Goal: Task Accomplishment & Management: Manage account settings

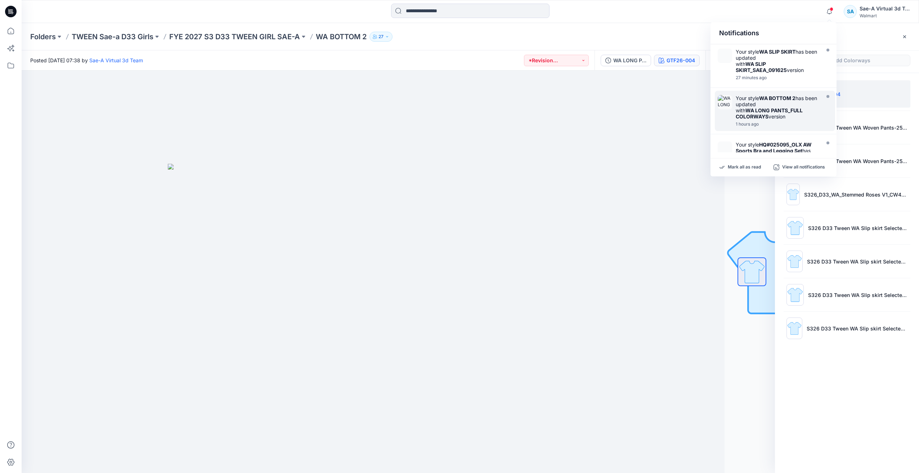
click at [767, 113] on strong "WA LONG PANTS_FULL COLORWAYS" at bounding box center [768, 113] width 67 height 12
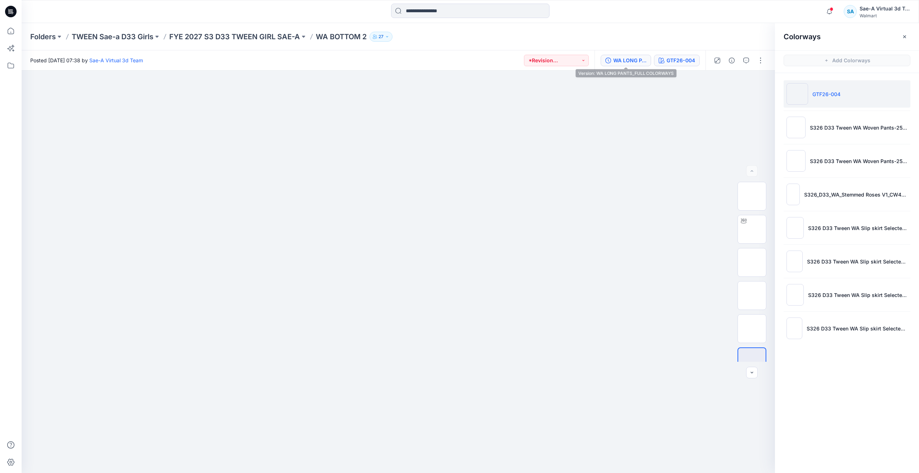
click at [626, 60] on div "WA LONG PANTS_FULL COLORWAYS" at bounding box center [629, 61] width 33 height 8
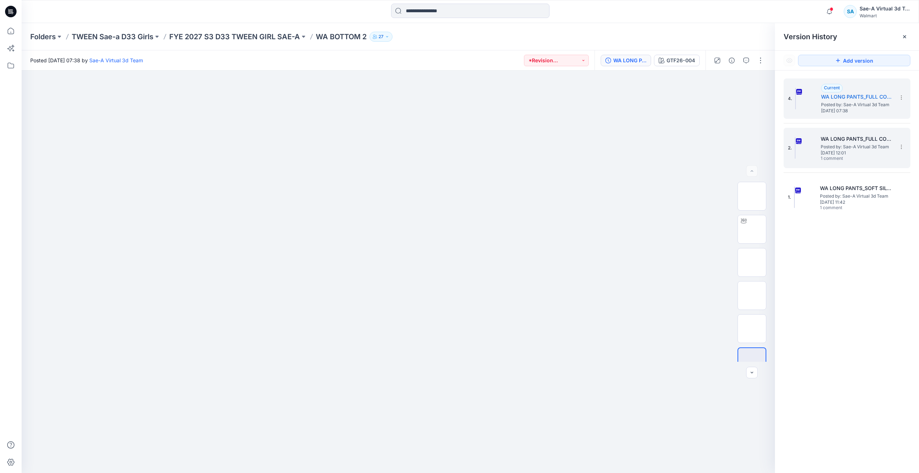
click at [868, 151] on span "[DATE] 12:01" at bounding box center [856, 152] width 72 height 5
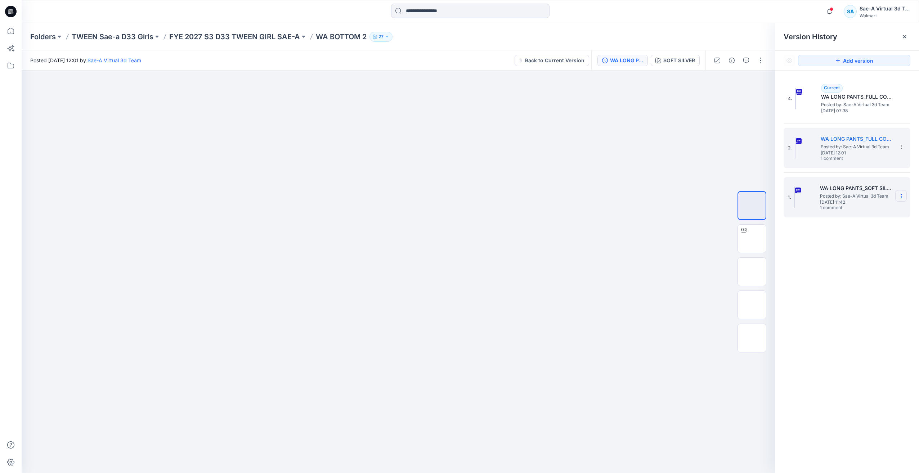
click at [901, 197] on icon at bounding box center [901, 196] width 6 height 6
click at [856, 240] on span "Rename Version" at bounding box center [853, 239] width 38 height 9
click at [866, 195] on input "**********" at bounding box center [865, 195] width 79 height 12
drag, startPoint x: 868, startPoint y: 195, endPoint x: 916, endPoint y: 219, distance: 54.1
click at [918, 212] on html "Notifications Your style WA SLIP SKIRT has been updated with WA SLIP SKIRT_SAEA…" at bounding box center [459, 236] width 919 height 473
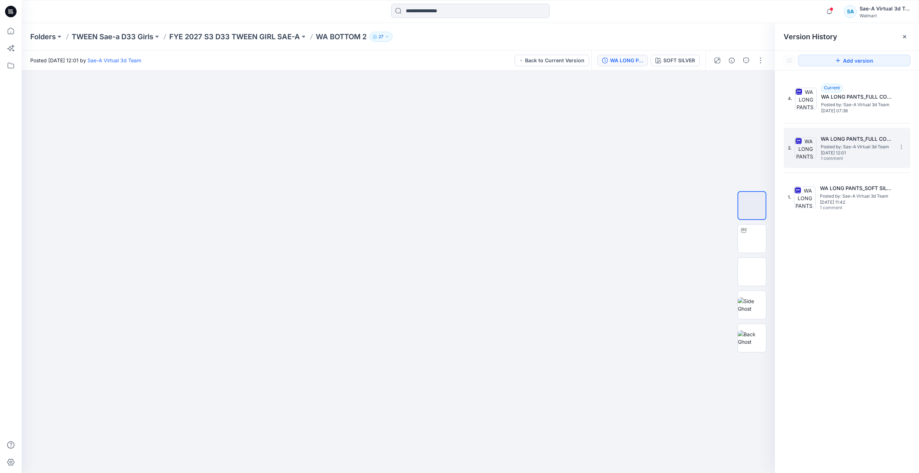
click at [879, 137] on h5 "WA LONG PANTS_FULL COLORWAYS" at bounding box center [856, 139] width 72 height 9
click at [901, 148] on icon at bounding box center [901, 147] width 6 height 6
click at [866, 189] on span "Rename Version" at bounding box center [853, 189] width 38 height 9
click at [871, 144] on input "**********" at bounding box center [865, 146] width 79 height 12
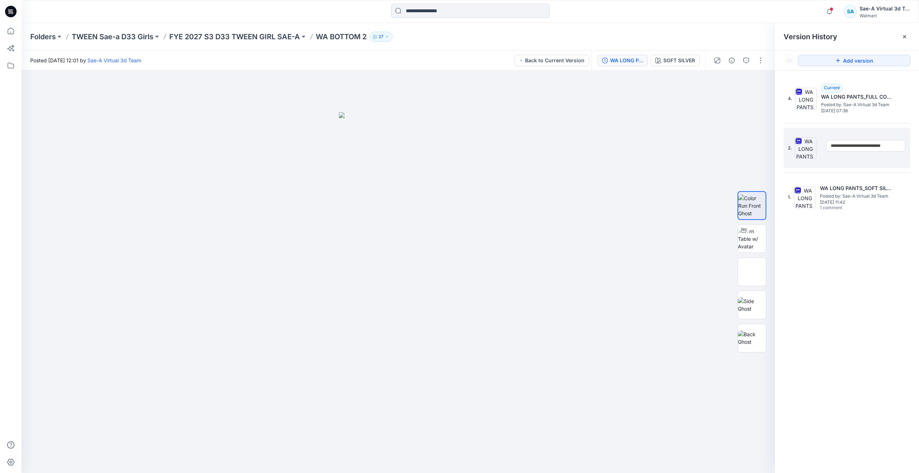
drag, startPoint x: 862, startPoint y: 144, endPoint x: 918, endPoint y: 213, distance: 88.8
click at [918, 164] on html "Notifications Your style WA SLIP SKIRT has been updated with WA SLIP SKIRT_SAEA…" at bounding box center [459, 236] width 919 height 473
type input "**********"
click at [880, 276] on div "4. Current WA LONG PANTS_FULL COLORWAYS Posted by: Sae-A Virtual 3d Team [DATE]…" at bounding box center [847, 277] width 144 height 413
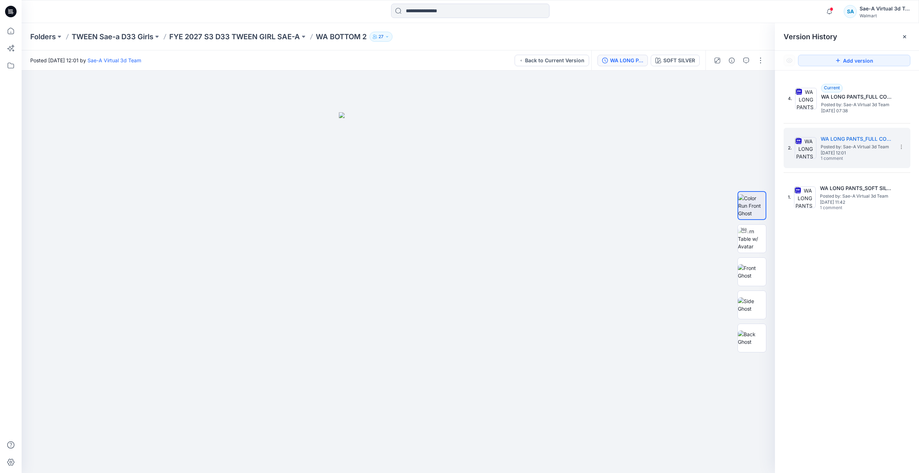
click at [880, 275] on div "4. Current WA LONG PANTS_FULL COLORWAYS Posted by: Sae-A Virtual 3d Team [DATE]…" at bounding box center [847, 277] width 144 height 413
click at [842, 188] on h5 "WA LONG PANTS_SOFT SILVER" at bounding box center [856, 188] width 72 height 9
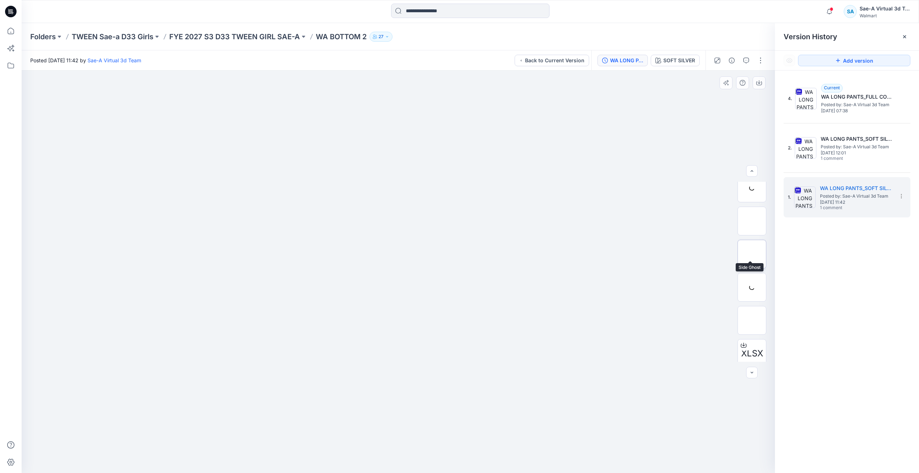
scroll to position [81, 0]
click at [791, 297] on div "4. Current WA LONG PANTS_FULL COLORWAYS Posted by: Sae-A Virtual 3d Team [DATE]…" at bounding box center [847, 277] width 144 height 413
click at [852, 107] on span "Posted by: Sae-A Virtual 3d Team" at bounding box center [857, 104] width 72 height 7
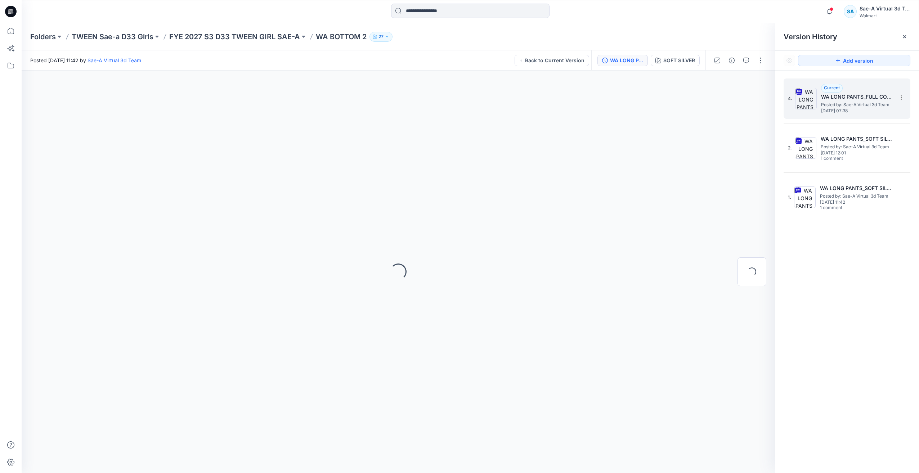
scroll to position [0, 0]
click at [840, 299] on div "4. Current WA LONG PANTS_FULL COLORWAYS Posted by: Sae-A Virtual 3d Team [DATE]…" at bounding box center [847, 277] width 144 height 413
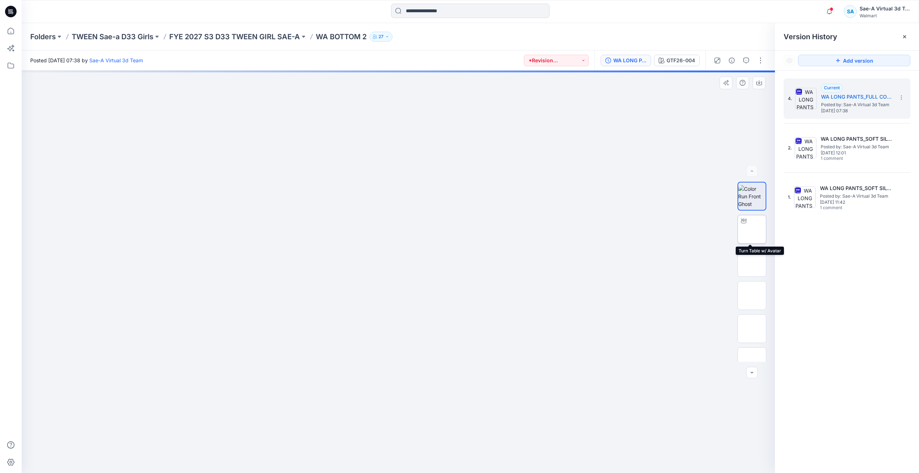
click at [752, 229] on img at bounding box center [752, 229] width 0 height 0
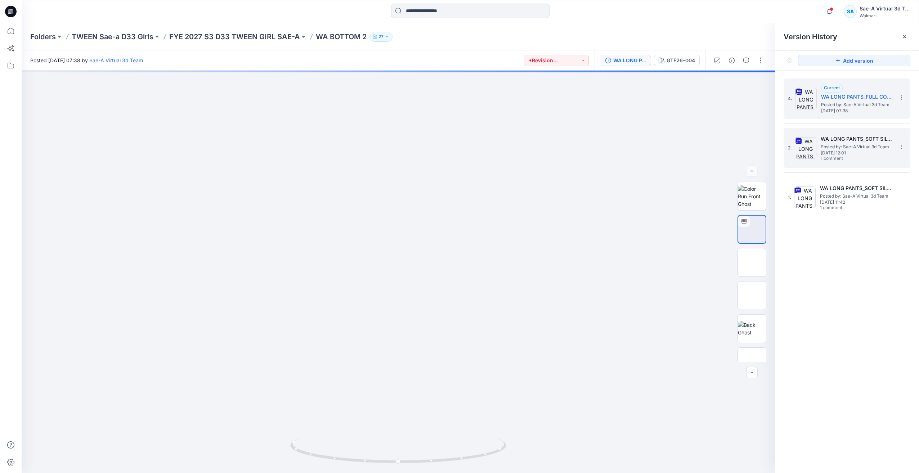
click at [843, 148] on span "Posted by: Sae-A Virtual 3d Team" at bounding box center [856, 146] width 72 height 7
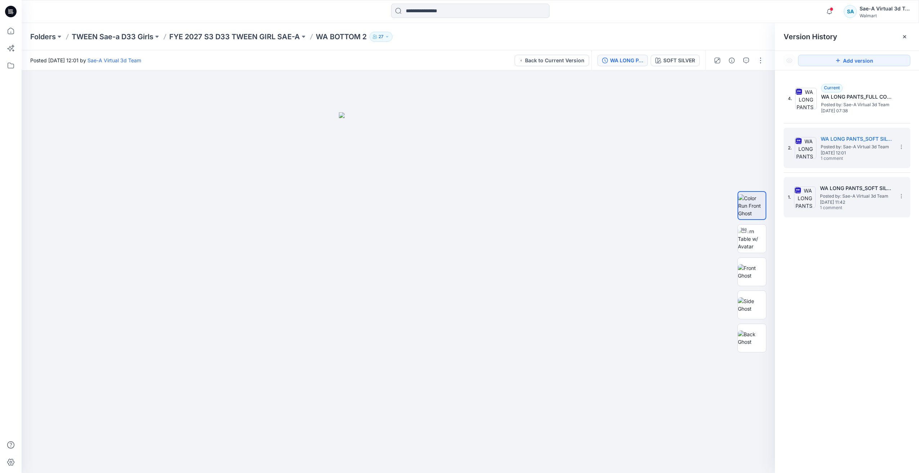
click at [849, 199] on span "Posted by: Sae-A Virtual 3d Team" at bounding box center [856, 196] width 72 height 7
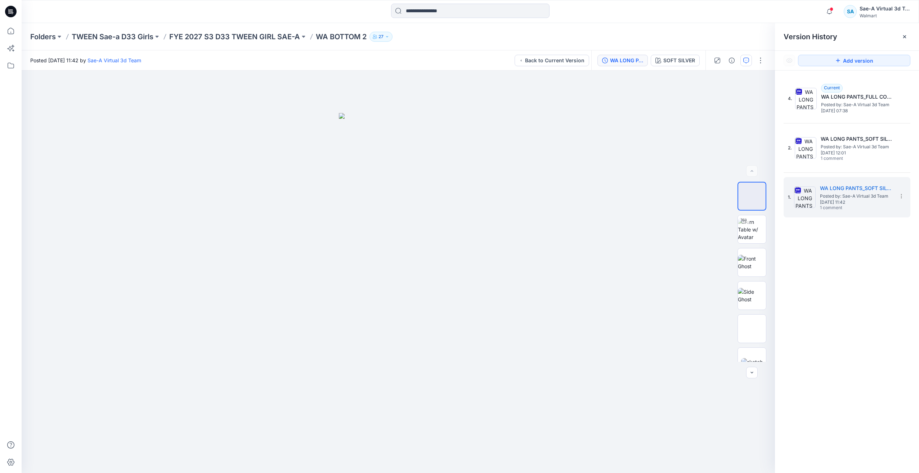
click at [746, 59] on icon "button" at bounding box center [746, 61] width 6 height 6
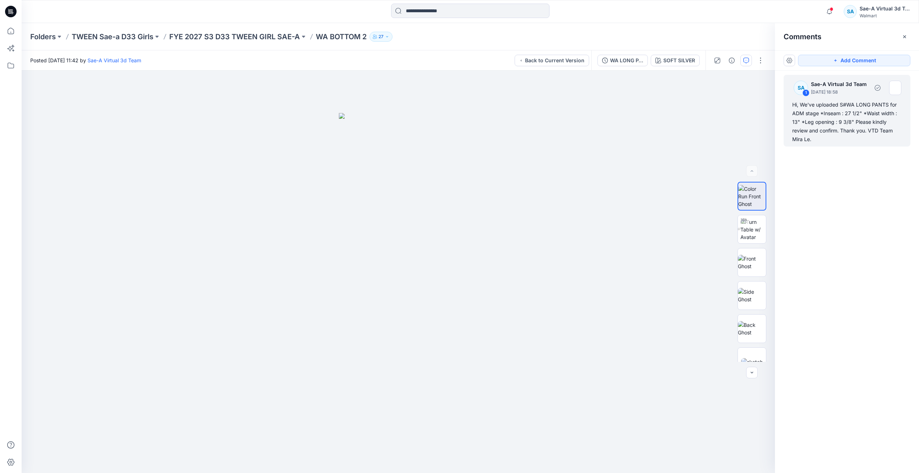
click at [834, 113] on div "Hi, We've uploaded S#WA LONG PANTS for ADM stage *Inseam : 27 1/2" *Waist width…" at bounding box center [846, 121] width 109 height 43
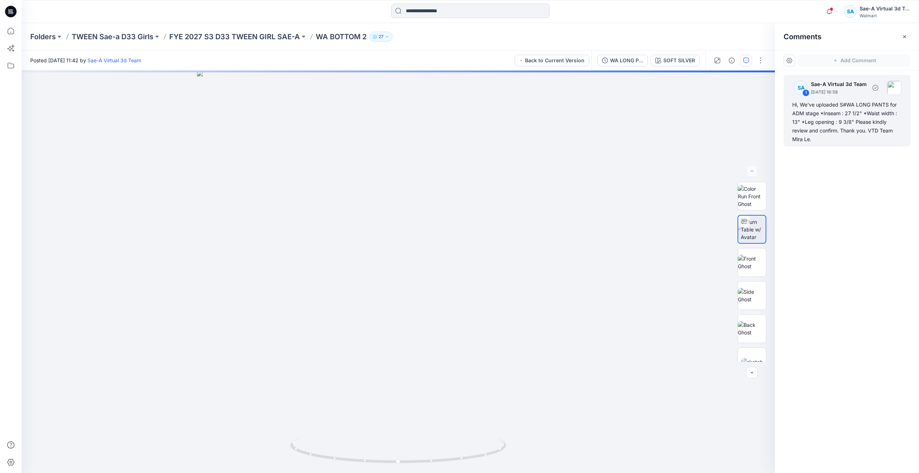
click at [834, 117] on div "Hi, We've uploaded S#WA LONG PANTS for ADM stage *Inseam : 27 1/2" *Waist width…" at bounding box center [846, 121] width 109 height 43
drag, startPoint x: 834, startPoint y: 117, endPoint x: 833, endPoint y: 140, distance: 23.1
click at [833, 140] on div "Hi, We've uploaded S#WA LONG PANTS for ADM stage *Inseam : 27 1/2" *Waist width…" at bounding box center [846, 121] width 109 height 43
click at [811, 193] on div "SA 1 Sae-A Virtual 3d Team [DATE] 18:58 Hi, We've uploaded S#WA LONG PANTS for …" at bounding box center [847, 259] width 144 height 376
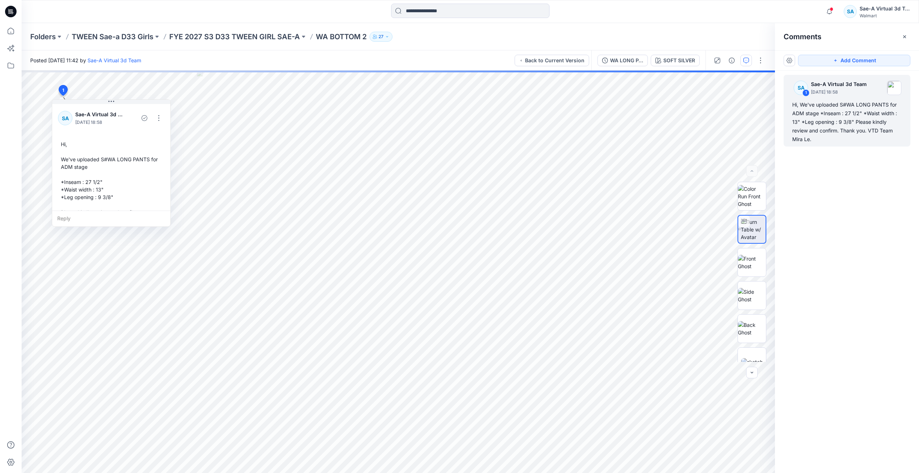
click at [812, 193] on div "SA 1 Sae-A Virtual 3d Team [DATE] 18:58 Hi, We've uploaded S#WA LONG PANTS for …" at bounding box center [847, 259] width 144 height 376
click at [156, 117] on button "button" at bounding box center [159, 118] width 12 height 12
click at [149, 138] on p "Edit comment" at bounding box center [160, 135] width 32 height 8
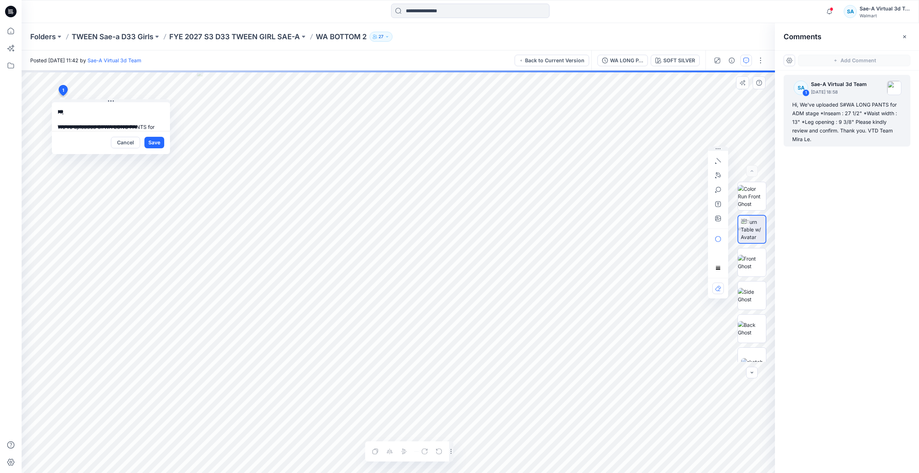
scroll to position [73, 0]
click at [131, 146] on button "Cancel" at bounding box center [125, 143] width 29 height 12
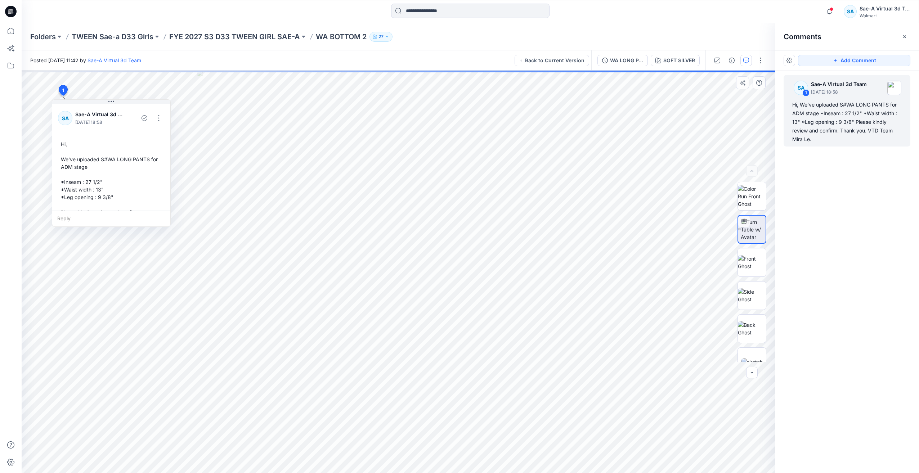
click at [422, 44] on div "Folders TWEEN Sae-a D33 Girls FYE 2027 S3 D33 TWEEN GIRL SAE-A WA BOTTOM 2 27" at bounding box center [470, 36] width 897 height 27
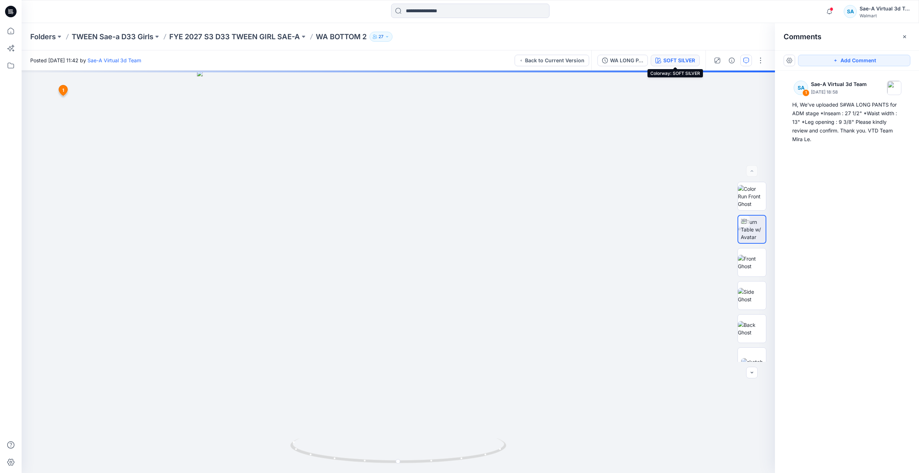
click at [668, 59] on div "SOFT SILVER" at bounding box center [679, 61] width 32 height 8
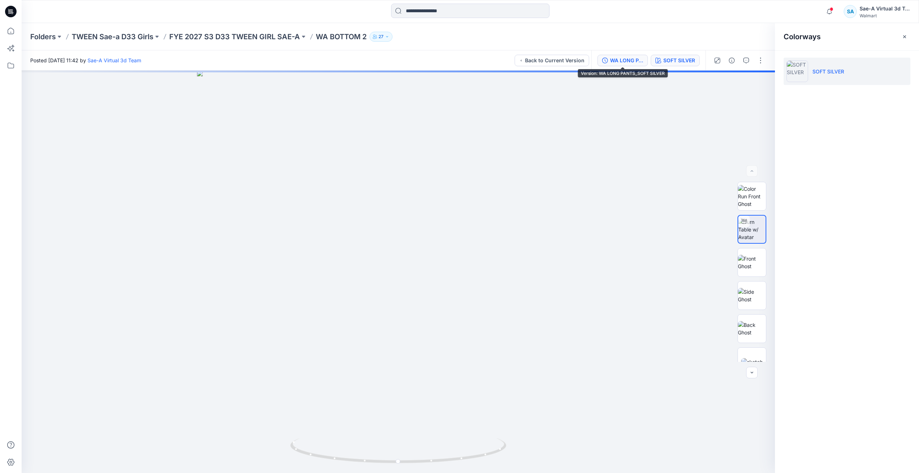
click at [633, 59] on div "WA LONG PANTS_SOFT SILVER" at bounding box center [626, 61] width 33 height 8
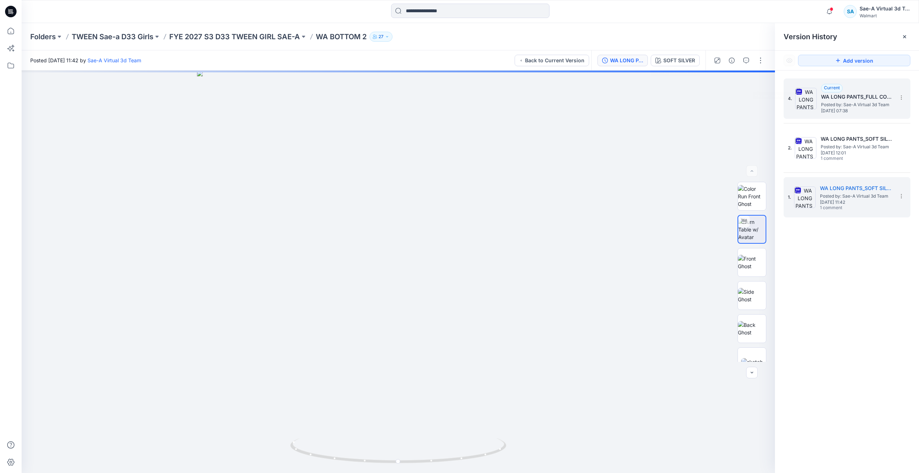
click at [845, 101] on span "Posted by: Sae-A Virtual 3d Team" at bounding box center [857, 104] width 72 height 7
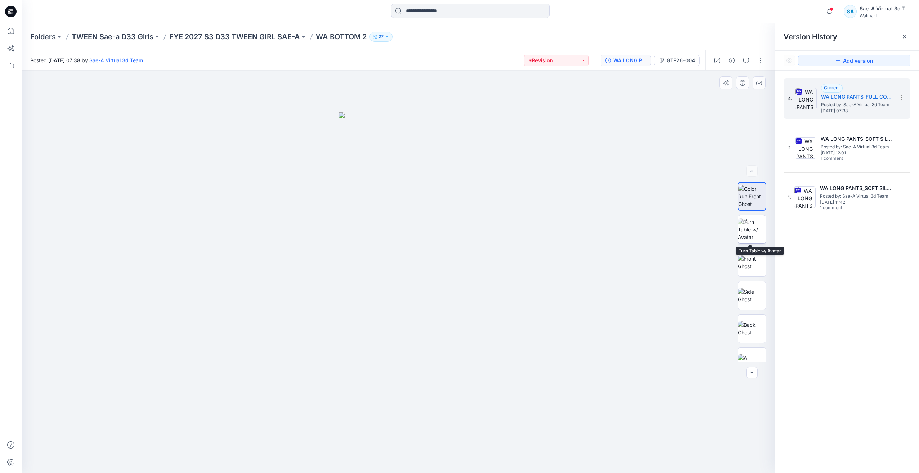
click at [752, 231] on img at bounding box center [752, 229] width 28 height 23
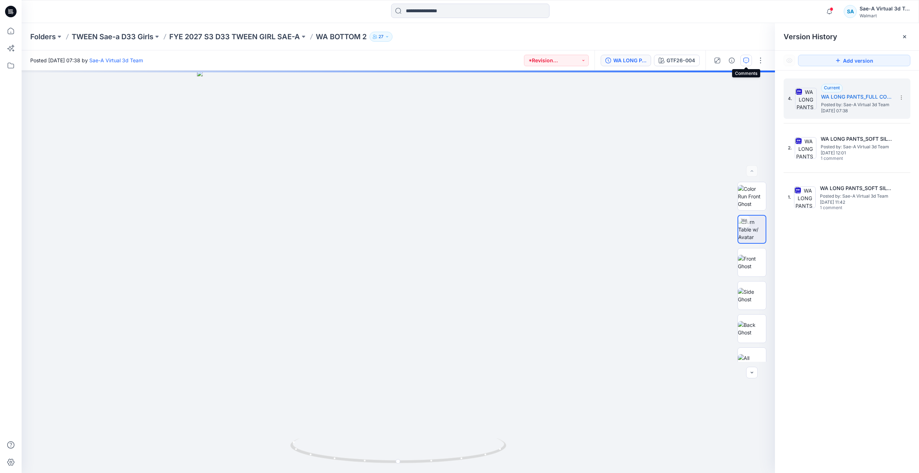
click at [744, 61] on icon "button" at bounding box center [746, 61] width 6 height 6
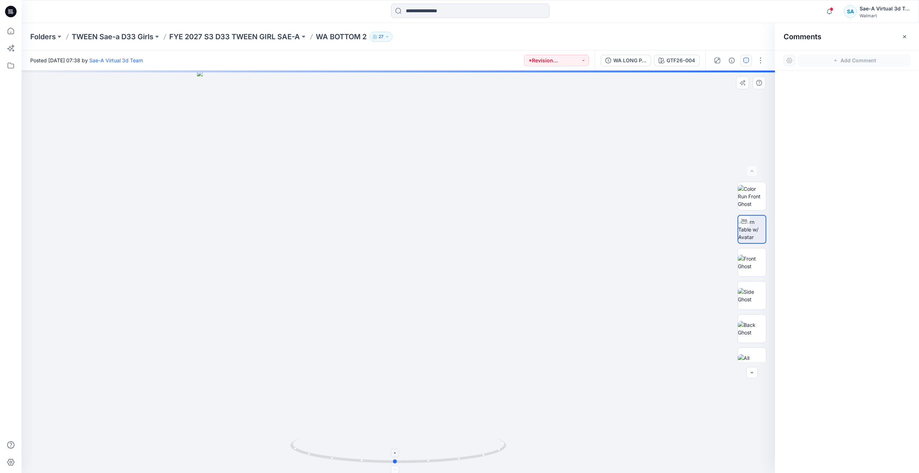
click at [470, 456] on icon at bounding box center [399, 451] width 218 height 27
click at [829, 12] on icon "button" at bounding box center [829, 11] width 14 height 14
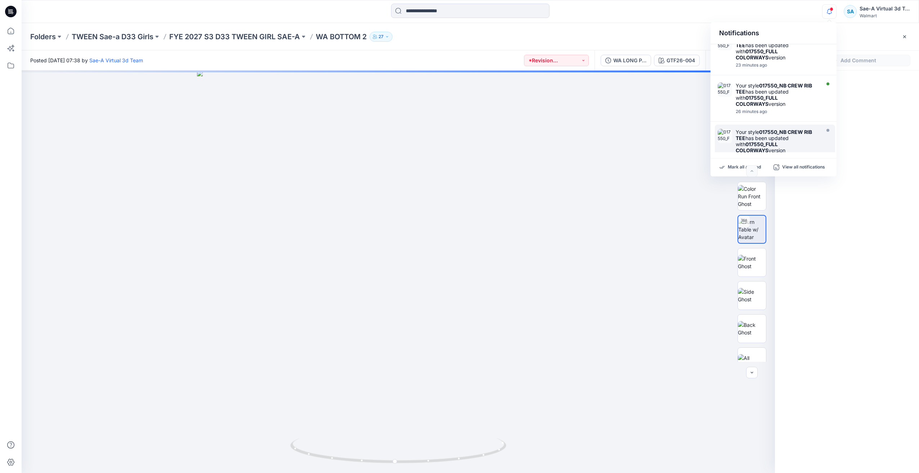
scroll to position [0, 0]
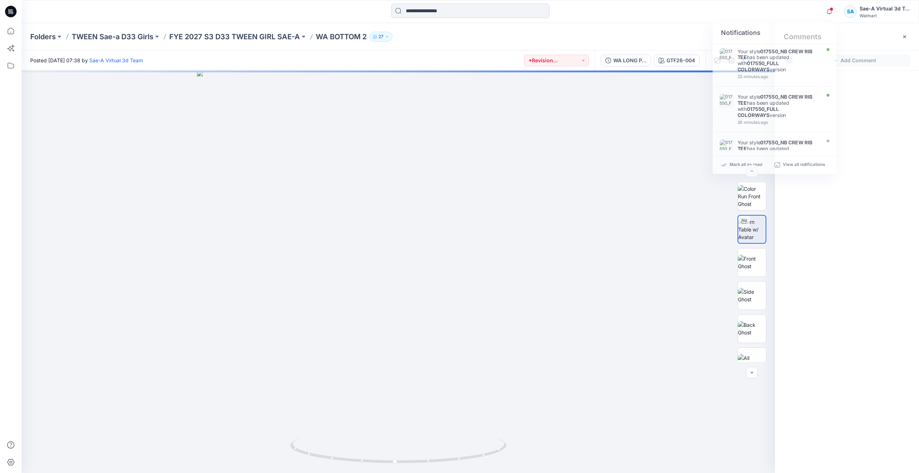
click at [842, 269] on div at bounding box center [847, 259] width 144 height 376
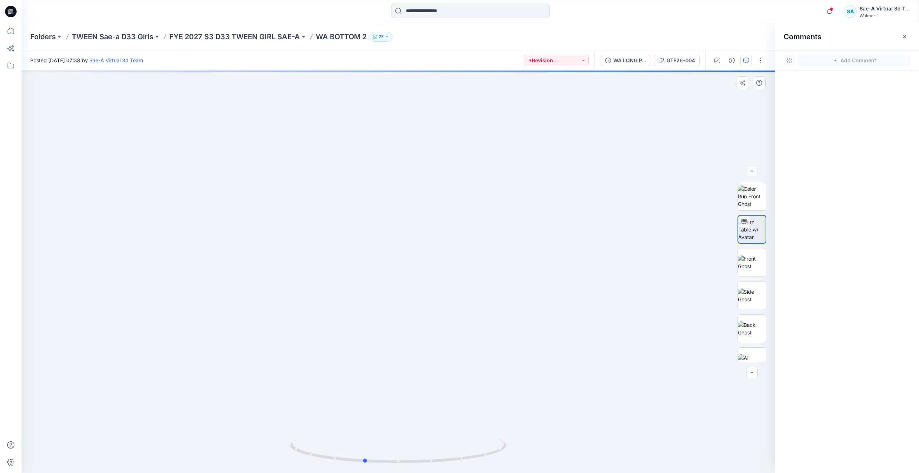
drag, startPoint x: 465, startPoint y: 460, endPoint x: 423, endPoint y: 437, distance: 48.0
click at [426, 449] on icon at bounding box center [399, 451] width 218 height 27
drag, startPoint x: 488, startPoint y: 443, endPoint x: 550, endPoint y: 448, distance: 62.1
click at [550, 448] on div at bounding box center [398, 272] width 753 height 402
click at [831, 14] on icon "button" at bounding box center [829, 11] width 14 height 14
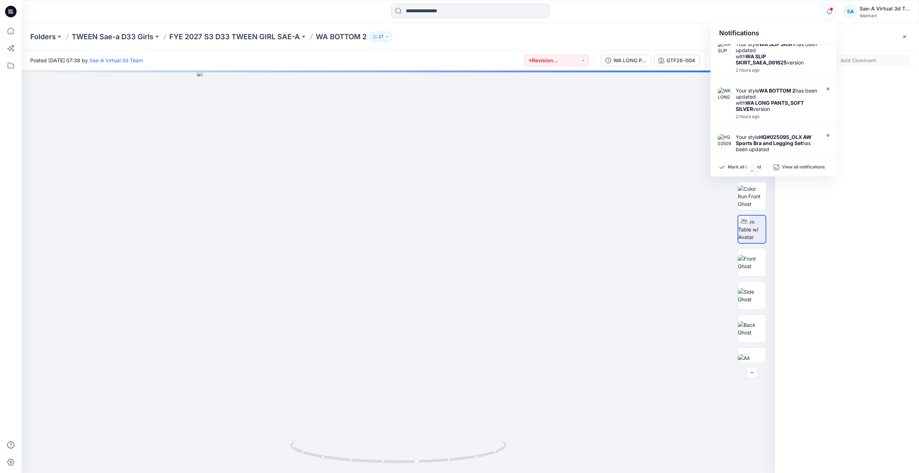
scroll to position [180, 0]
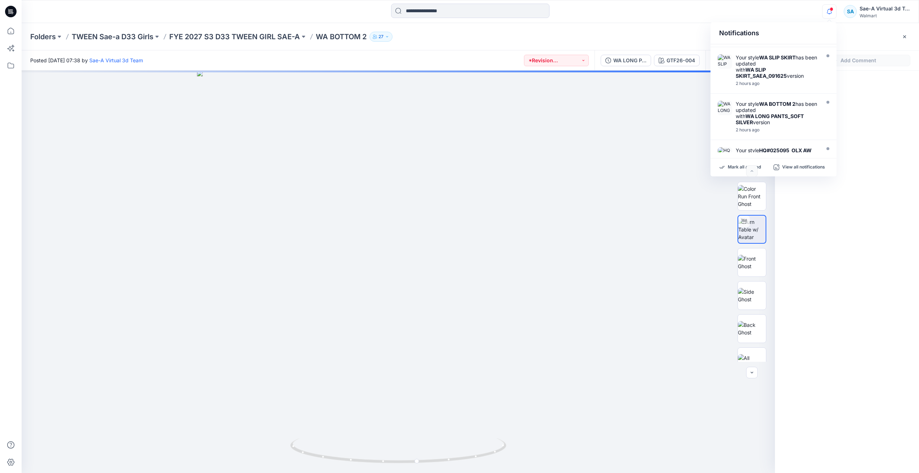
click at [829, 15] on icon "button" at bounding box center [829, 11] width 14 height 14
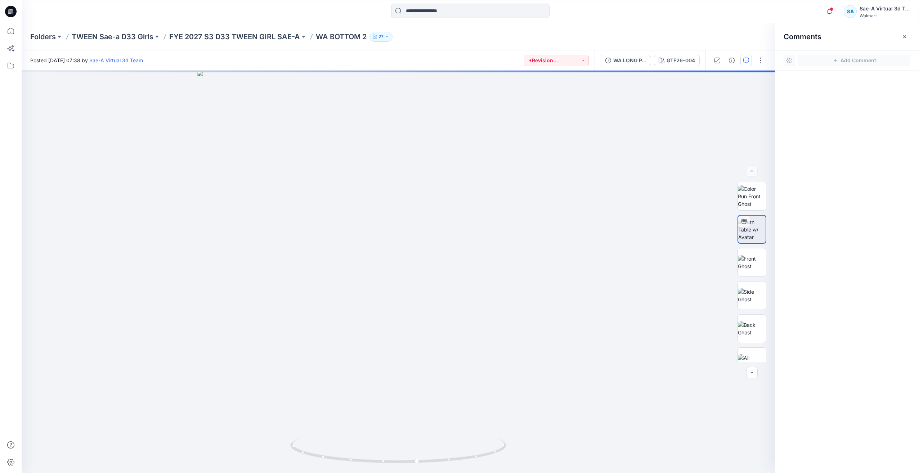
click at [866, 131] on div at bounding box center [847, 259] width 144 height 376
drag, startPoint x: 451, startPoint y: 460, endPoint x: 458, endPoint y: 467, distance: 9.9
click at [458, 467] on div at bounding box center [398, 272] width 753 height 402
click at [821, 155] on div at bounding box center [847, 259] width 144 height 376
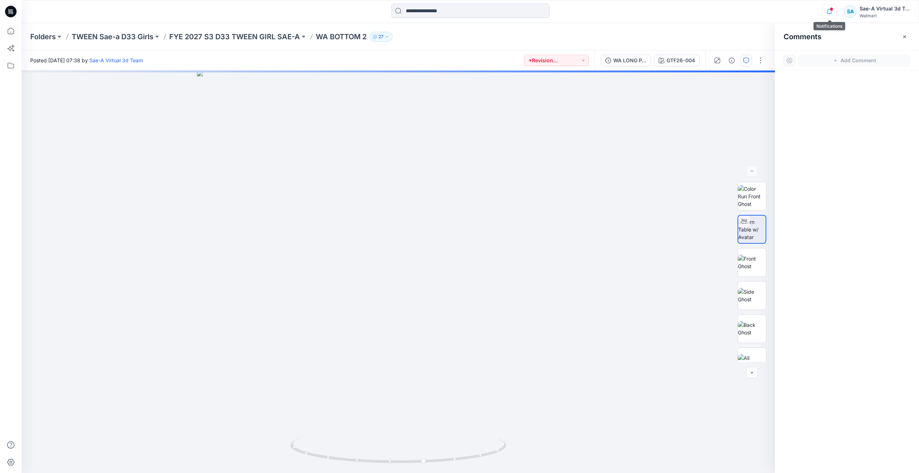
click at [829, 12] on icon "button" at bounding box center [829, 11] width 14 height 14
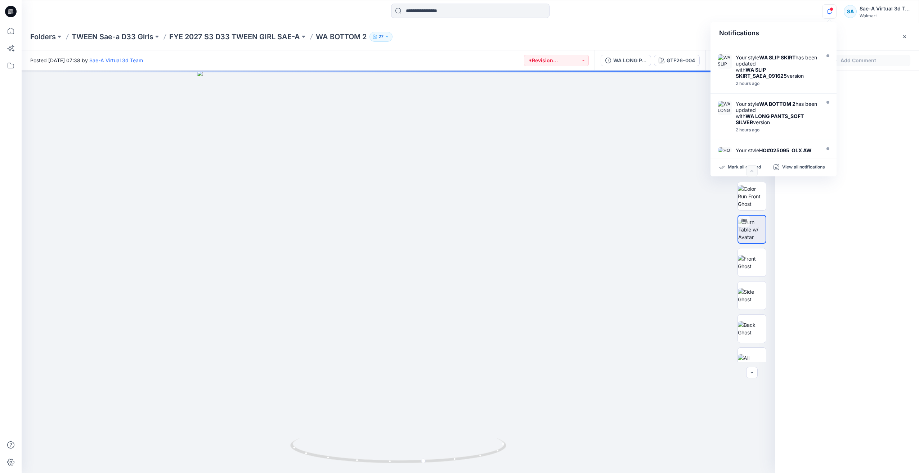
click at [861, 183] on div at bounding box center [847, 259] width 144 height 376
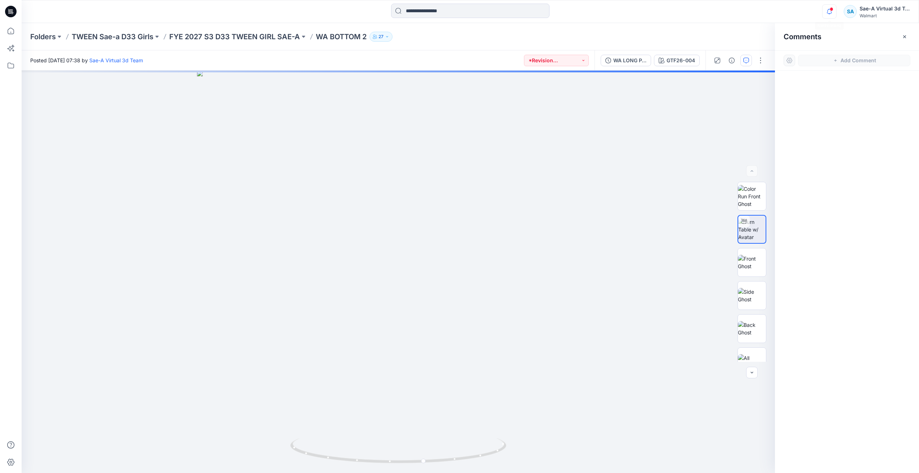
click at [830, 12] on icon "button" at bounding box center [829, 11] width 14 height 14
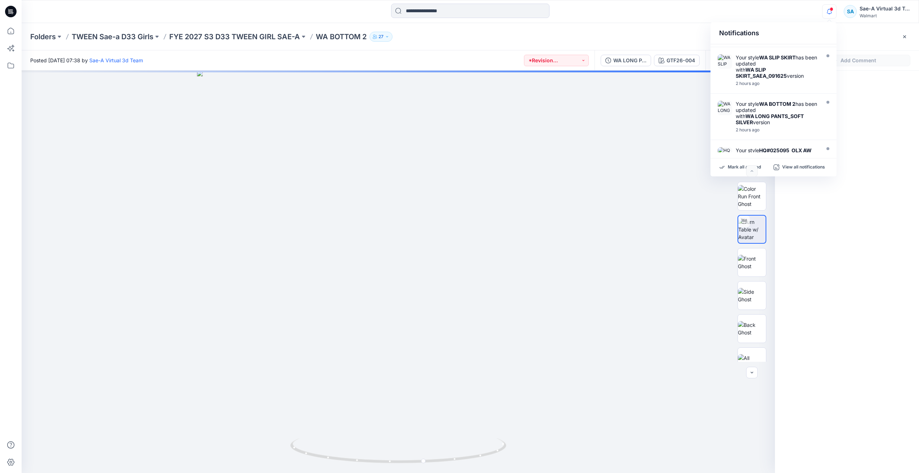
click at [873, 253] on div at bounding box center [847, 259] width 144 height 376
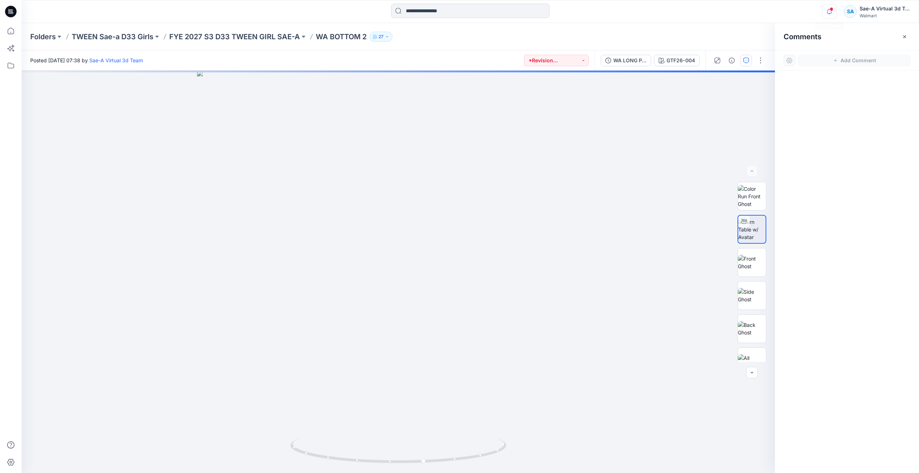
click at [829, 11] on icon "button" at bounding box center [829, 11] width 14 height 14
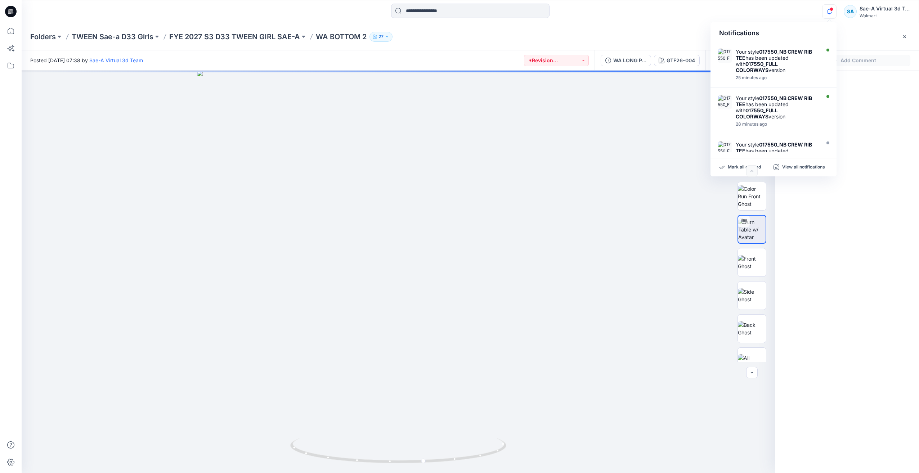
click at [857, 122] on div at bounding box center [847, 259] width 144 height 376
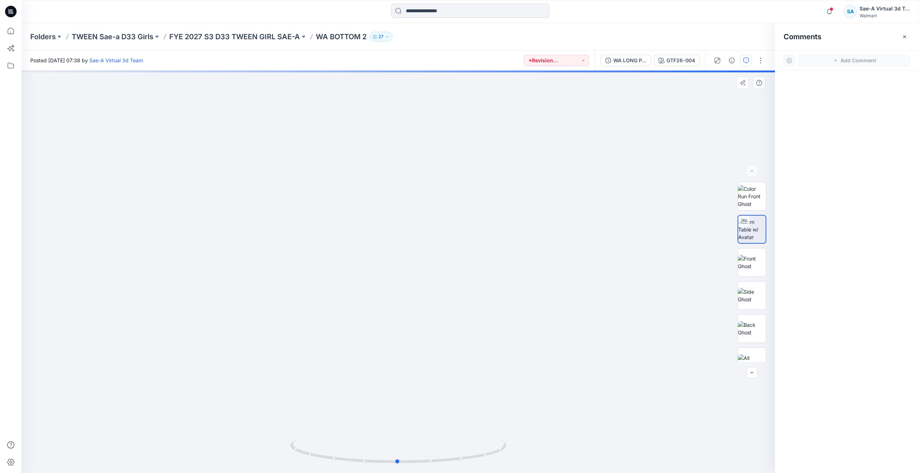
drag, startPoint x: 464, startPoint y: 460, endPoint x: 435, endPoint y: 396, distance: 70.6
click at [423, 454] on icon at bounding box center [399, 451] width 218 height 27
drag, startPoint x: 465, startPoint y: 456, endPoint x: 488, endPoint y: 452, distance: 22.6
click at [488, 452] on icon at bounding box center [399, 451] width 218 height 27
click at [757, 66] on button "button" at bounding box center [760, 61] width 12 height 12
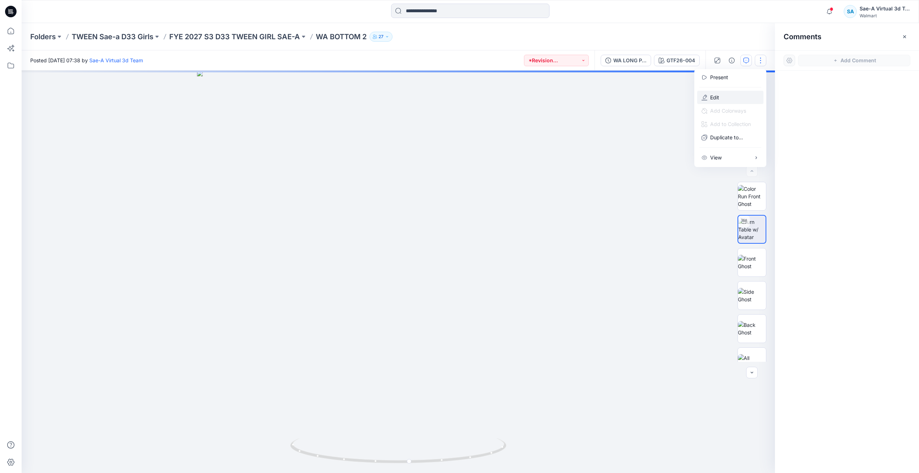
click at [708, 98] on button "Edit" at bounding box center [730, 97] width 66 height 13
click at [710, 96] on p "Edit" at bounding box center [714, 98] width 9 height 8
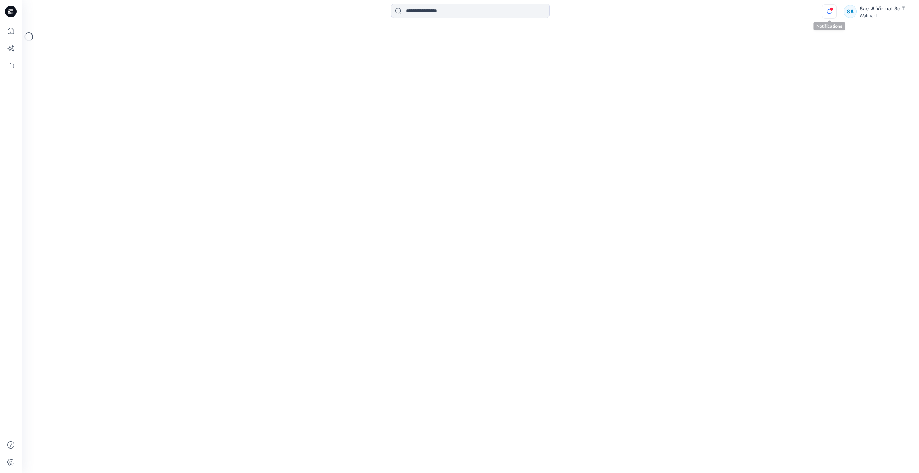
click at [831, 14] on icon "button" at bounding box center [829, 11] width 14 height 14
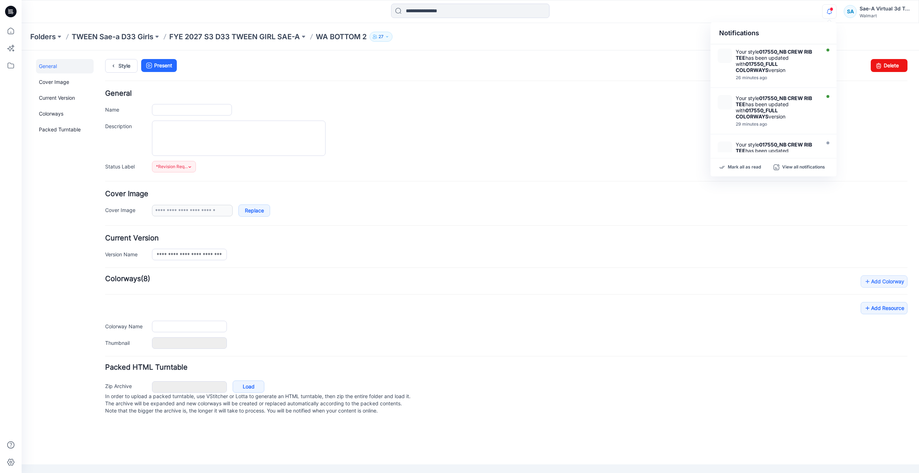
type input "**********"
type input "*********"
type input "**********"
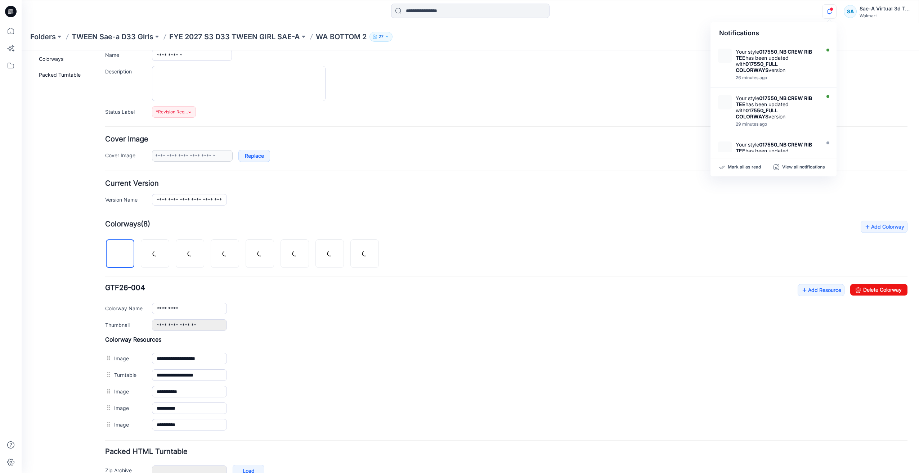
scroll to position [97, 0]
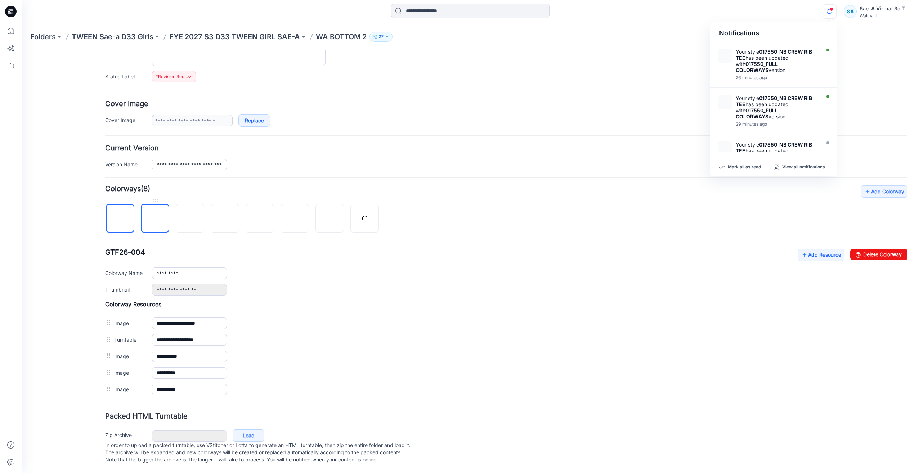
click at [155, 219] on img at bounding box center [155, 219] width 0 height 0
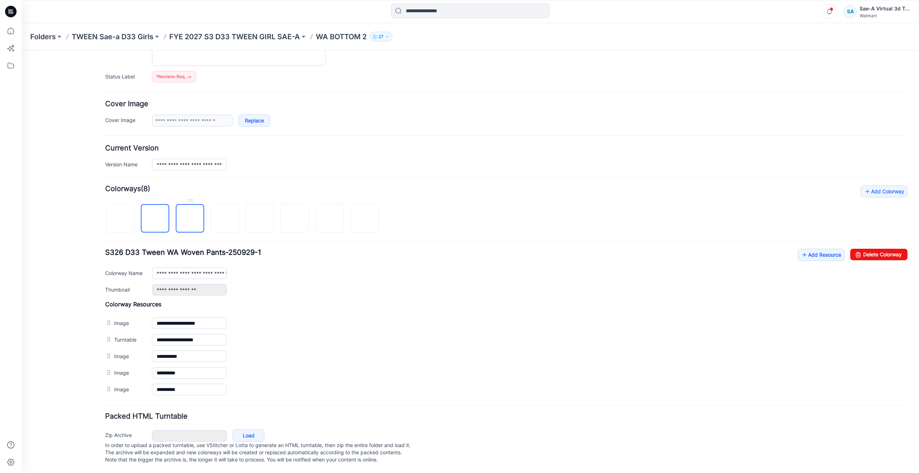
click at [190, 219] on img at bounding box center [190, 219] width 0 height 0
click at [120, 219] on img at bounding box center [120, 219] width 0 height 0
click at [155, 219] on img at bounding box center [155, 219] width 0 height 0
click at [190, 219] on img at bounding box center [190, 219] width 0 height 0
click at [228, 216] on img at bounding box center [225, 219] width 6 height 6
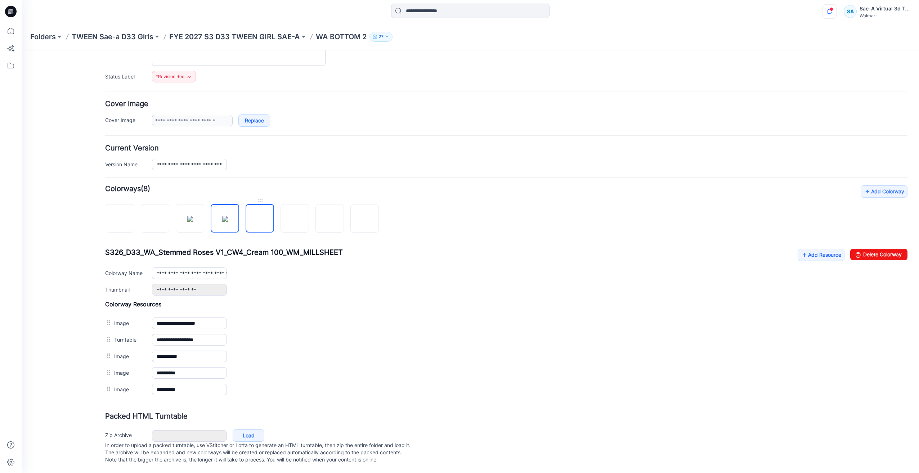
click at [260, 219] on img at bounding box center [260, 219] width 0 height 0
click at [298, 219] on img at bounding box center [295, 219] width 6 height 6
click at [296, 216] on img at bounding box center [295, 219] width 6 height 6
click at [327, 216] on img at bounding box center [330, 219] width 6 height 6
click at [351, 210] on link at bounding box center [364, 218] width 28 height 28
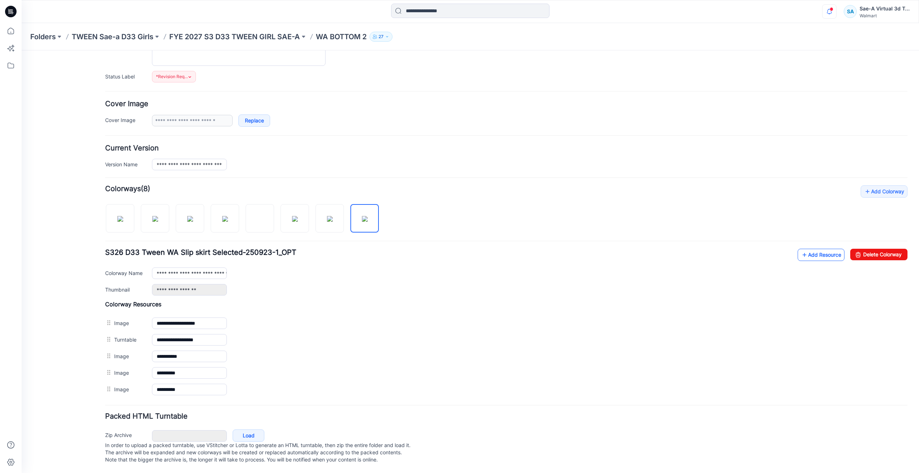
click at [810, 251] on link "Add Resource" at bounding box center [820, 255] width 47 height 12
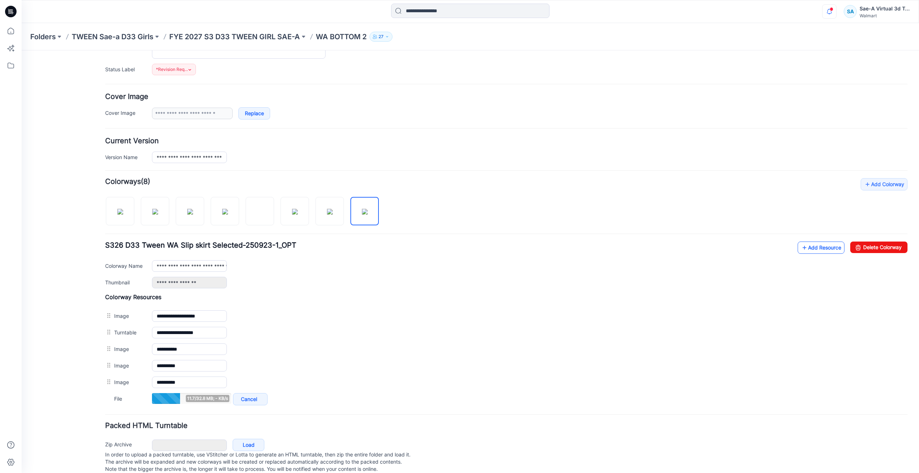
click at [821, 245] on link "Add Resource" at bounding box center [820, 248] width 47 height 12
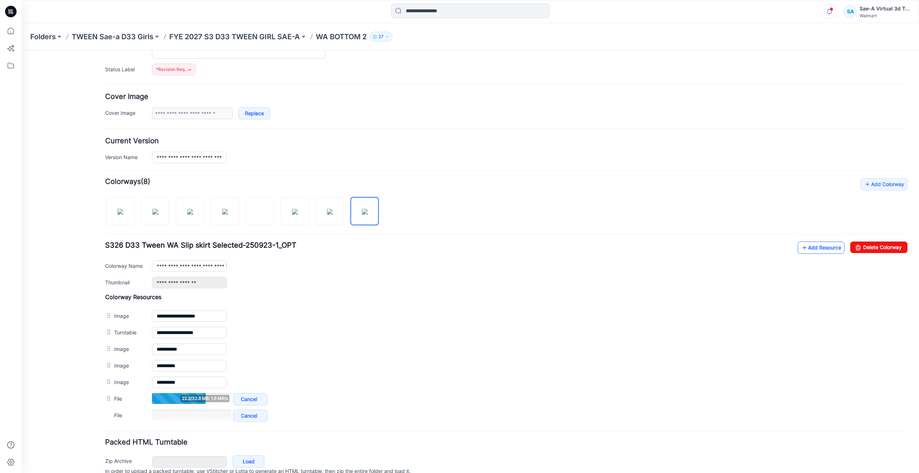
click at [804, 252] on link "Add Resource" at bounding box center [820, 248] width 47 height 12
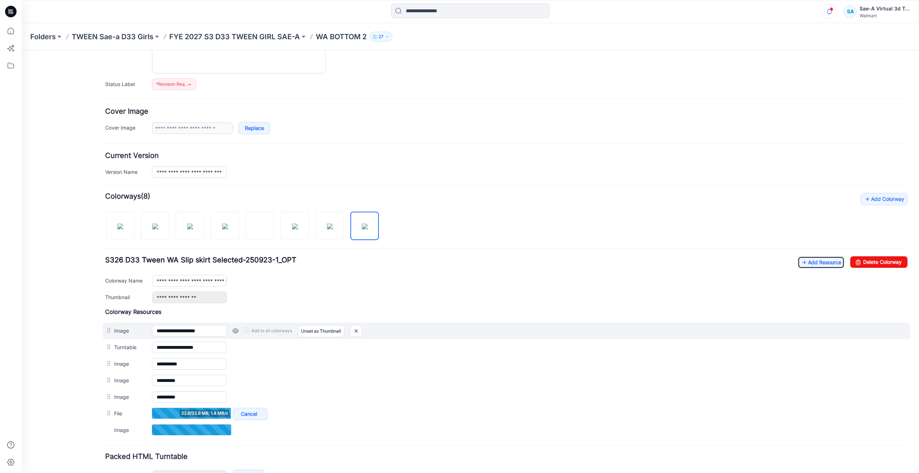
scroll to position [130, 0]
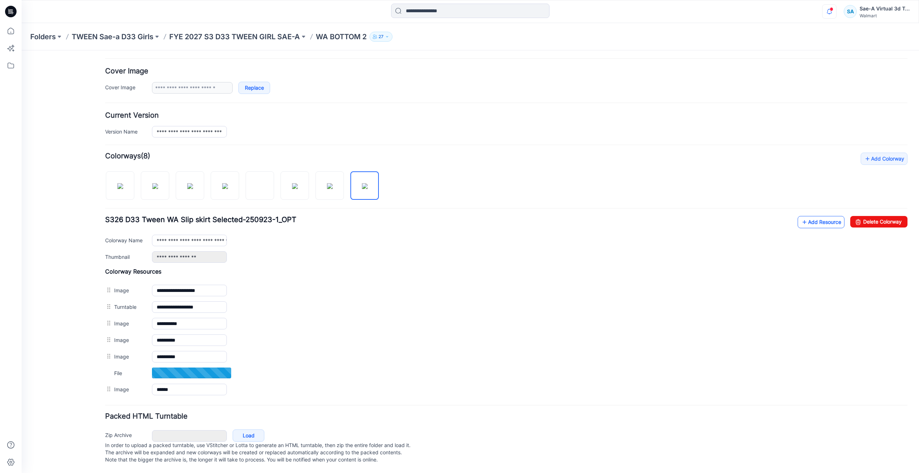
click at [804, 221] on link "Add Resource" at bounding box center [820, 222] width 47 height 12
click at [801, 216] on icon at bounding box center [804, 222] width 7 height 12
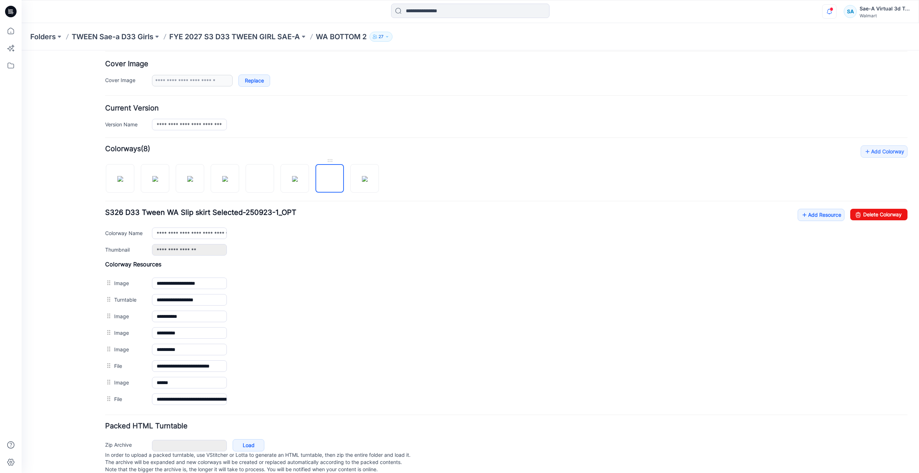
click at [330, 179] on img at bounding box center [330, 179] width 0 height 0
click at [156, 233] on input "**********" at bounding box center [189, 233] width 75 height 12
click at [299, 246] on div "**********" at bounding box center [529, 250] width 755 height 12
click at [362, 182] on img at bounding box center [365, 179] width 6 height 6
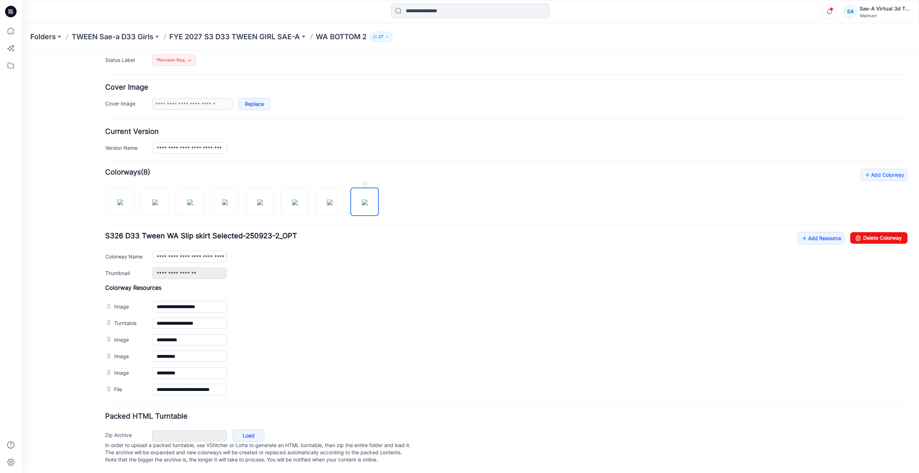
scroll to position [114, 0]
click at [158, 251] on input "**********" at bounding box center [189, 257] width 75 height 12
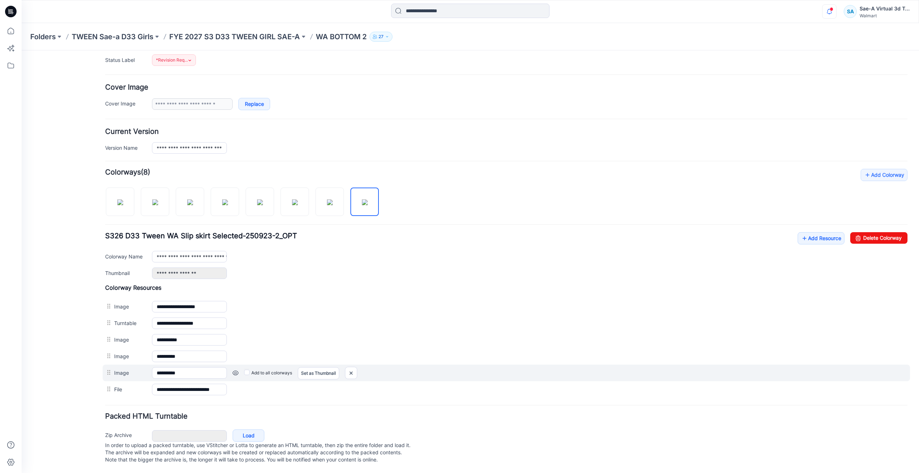
click at [464, 365] on div "**********" at bounding box center [506, 373] width 807 height 17
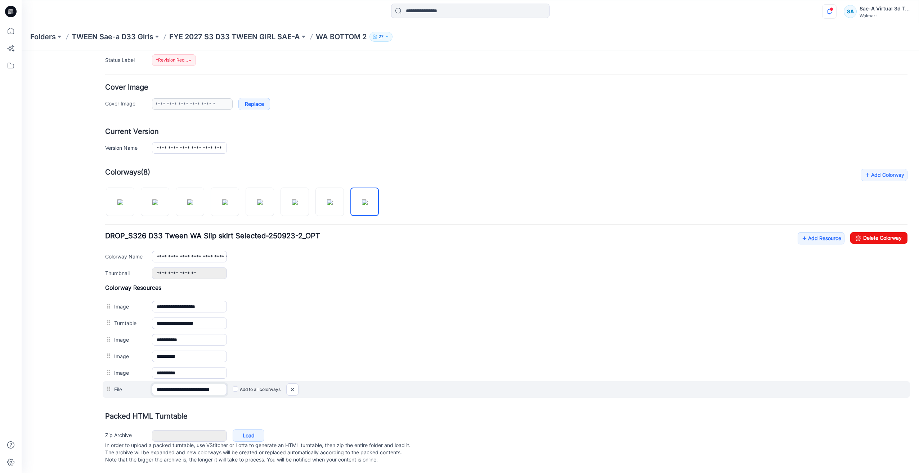
scroll to position [0, 20]
click at [234, 382] on div "**********" at bounding box center [506, 389] width 807 height 17
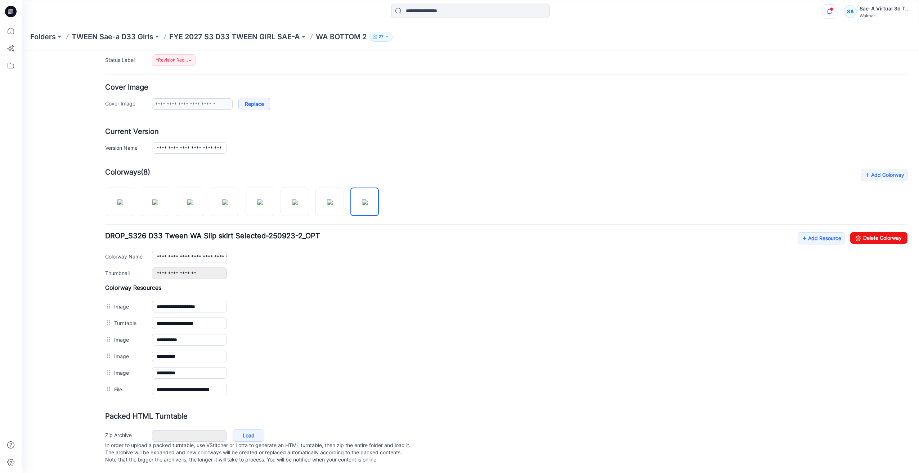
click at [259, 403] on form "**********" at bounding box center [506, 224] width 802 height 482
click at [120, 199] on img at bounding box center [120, 202] width 6 height 6
click at [117, 199] on img at bounding box center [120, 202] width 6 height 6
click at [158, 199] on img at bounding box center [155, 202] width 6 height 6
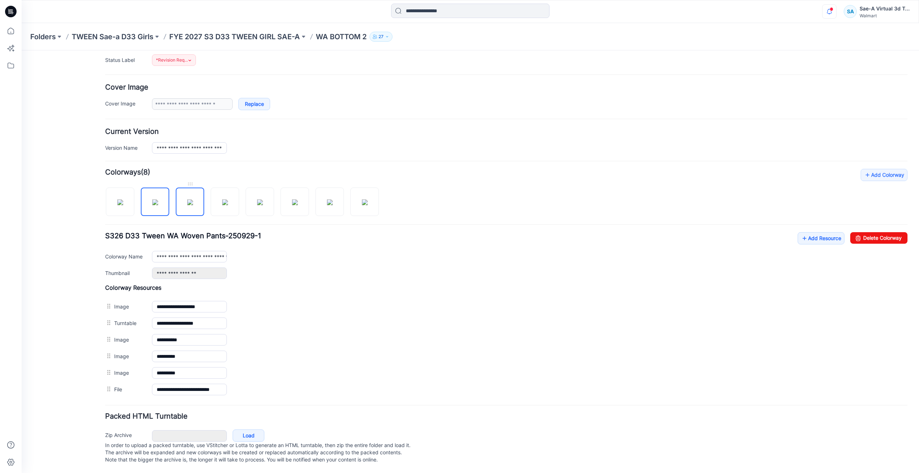
click at [187, 202] on img at bounding box center [190, 202] width 6 height 6
click at [327, 202] on img at bounding box center [330, 202] width 6 height 6
type input "**********"
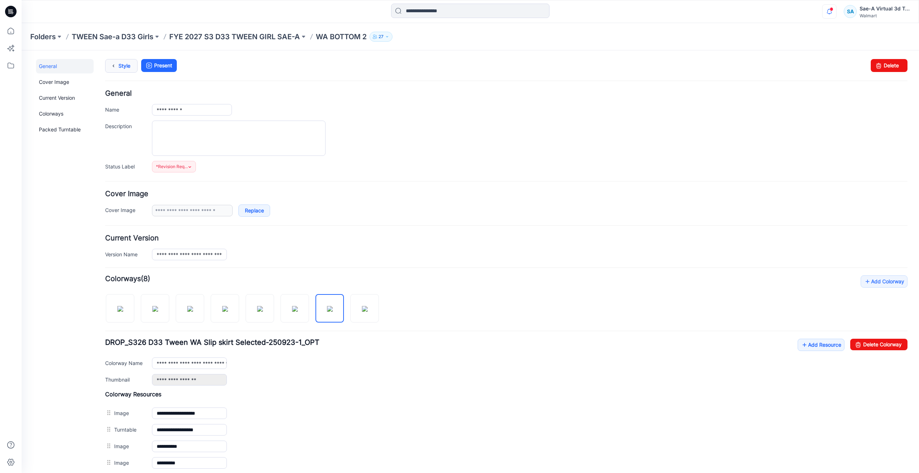
click at [123, 67] on link "Style" at bounding box center [121, 66] width 32 height 14
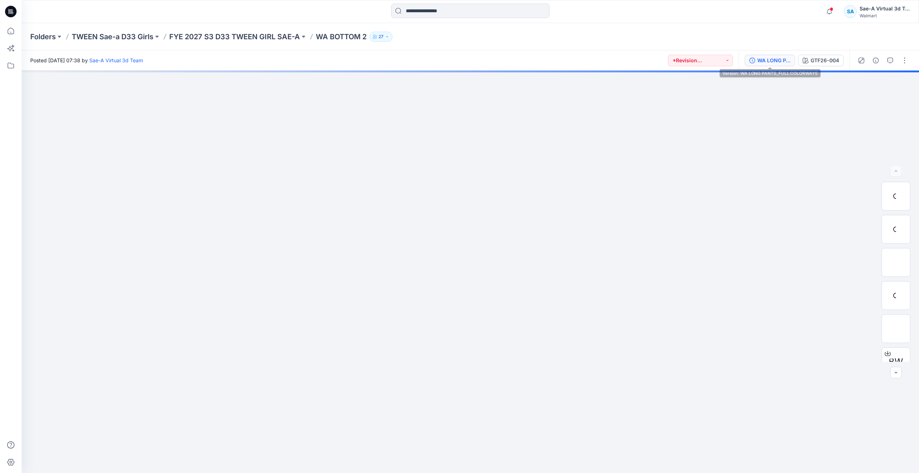
click at [769, 59] on div "WA LONG PANTS_FULL COLORWAYS" at bounding box center [773, 61] width 33 height 8
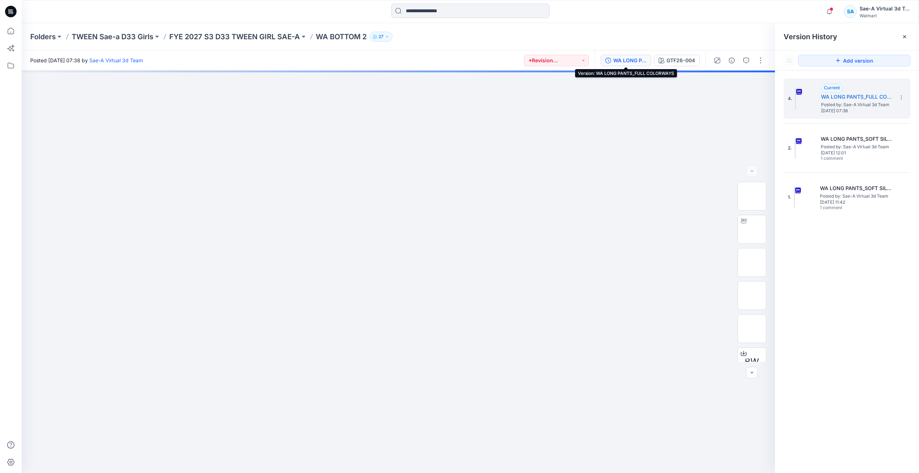
click at [631, 62] on div "WA LONG PANTS_FULL COLORWAYS" at bounding box center [629, 61] width 33 height 8
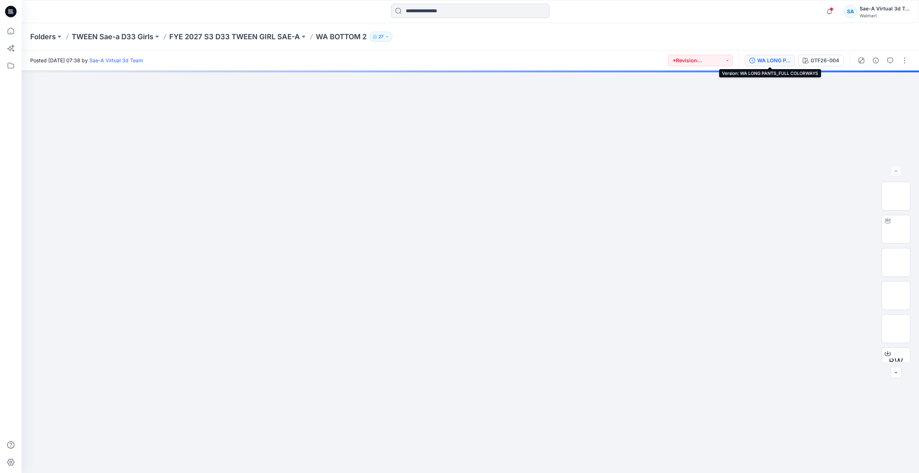
click at [764, 59] on div "WA LONG PANTS_FULL COLORWAYS" at bounding box center [773, 61] width 33 height 8
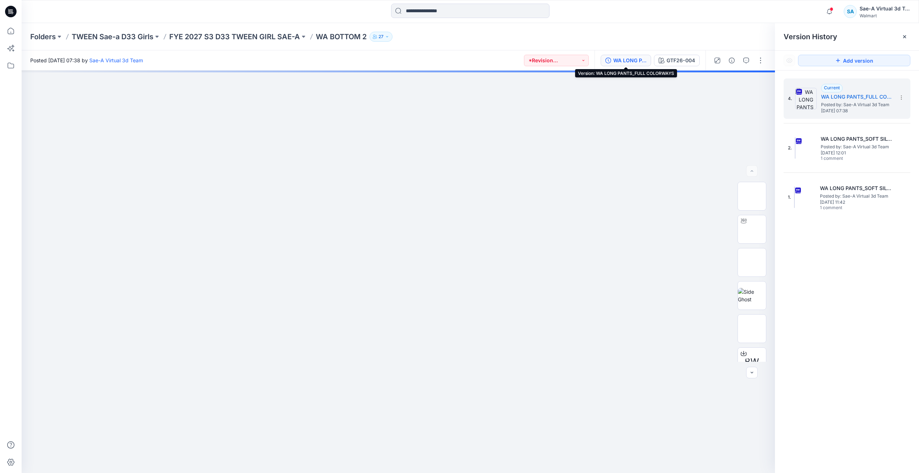
click at [635, 63] on div "WA LONG PANTS_FULL COLORWAYS" at bounding box center [629, 61] width 33 height 8
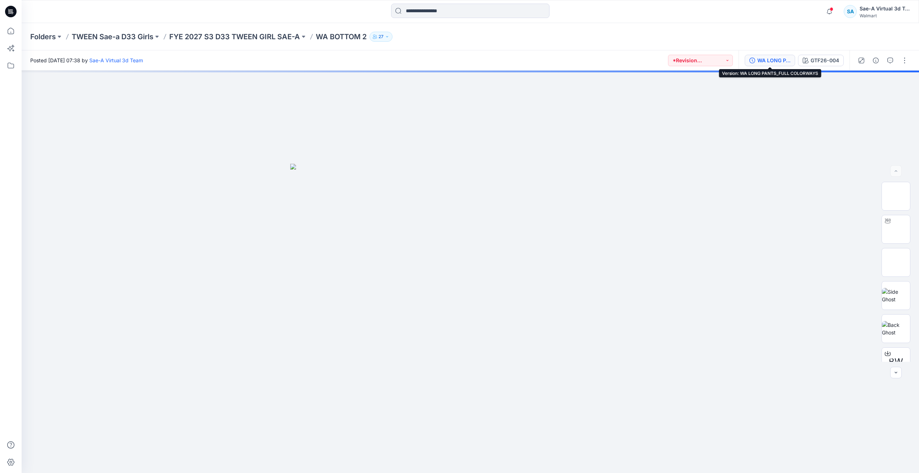
click at [768, 57] on div "WA LONG PANTS_FULL COLORWAYS" at bounding box center [773, 61] width 33 height 8
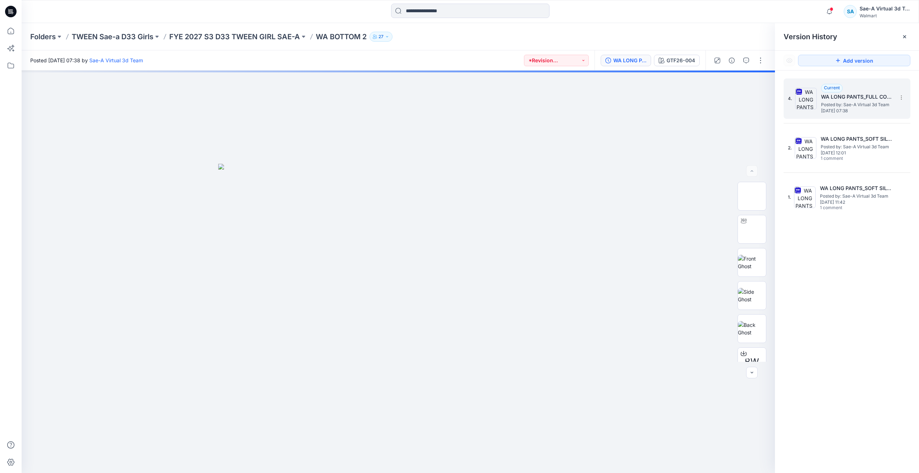
click at [843, 104] on span "Posted by: Sae-A Virtual 3d Team" at bounding box center [857, 104] width 72 height 7
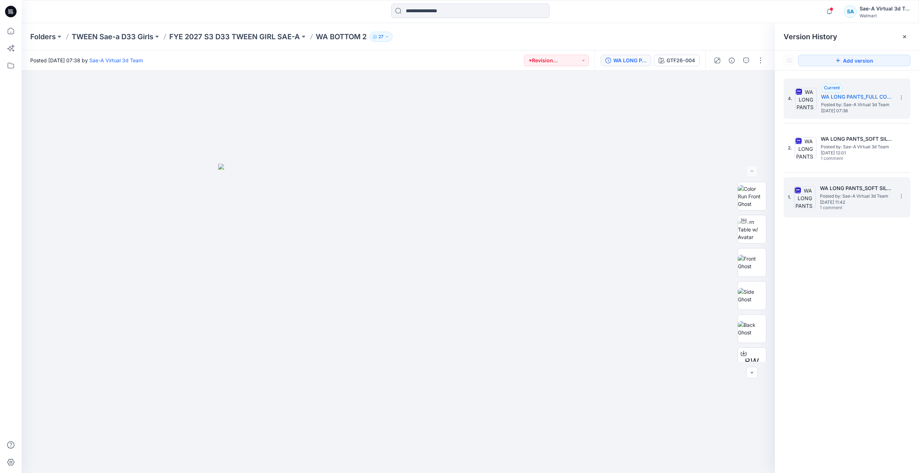
click at [848, 207] on span "1 comment" at bounding box center [845, 208] width 50 height 6
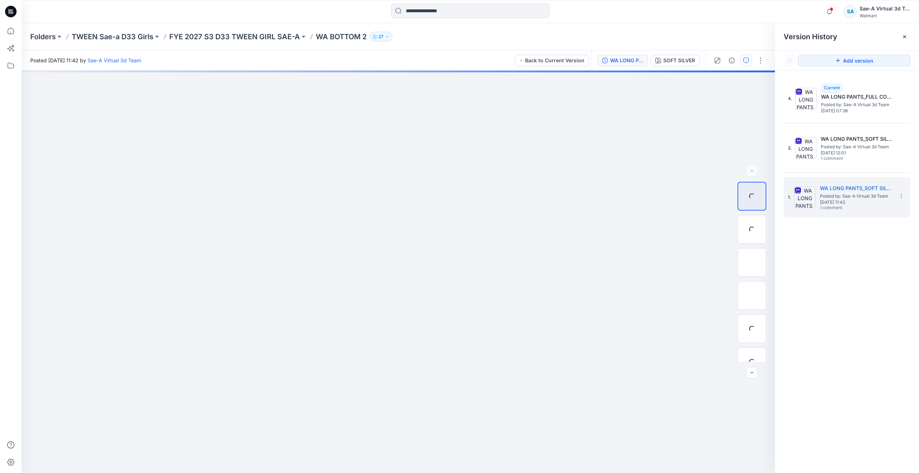
click at [749, 61] on button "button" at bounding box center [746, 61] width 12 height 12
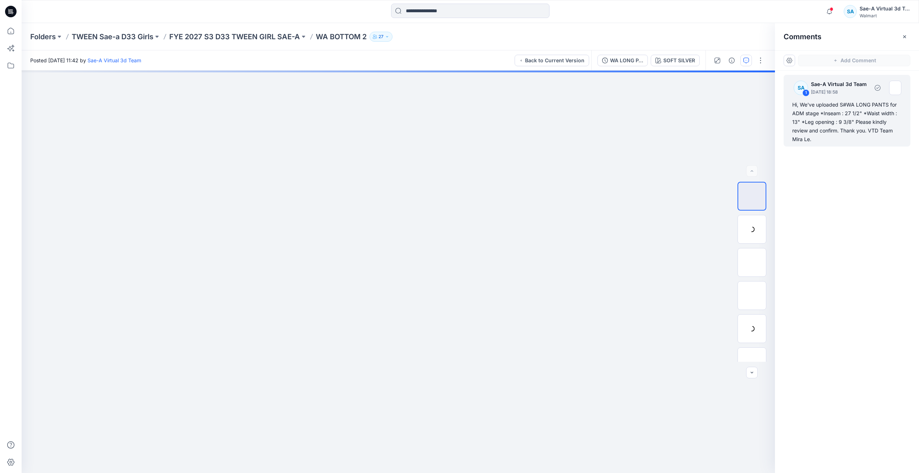
click at [828, 112] on div "Hi, We've uploaded S#WA LONG PANTS for ADM stage *Inseam : 27 1/2" *Waist width…" at bounding box center [846, 121] width 109 height 43
click at [829, 118] on div "Hi, We've uploaded S#WA LONG PANTS for ADM stage *Inseam : 27 1/2" *Waist width…" at bounding box center [846, 121] width 109 height 43
drag, startPoint x: 829, startPoint y: 118, endPoint x: 841, endPoint y: 152, distance: 36.1
click at [856, 173] on div "SA 1 Sae-A Virtual 3d Team [DATE] 18:58 Hi, We've uploaded S#WA LONG PANTS for …" at bounding box center [847, 259] width 144 height 376
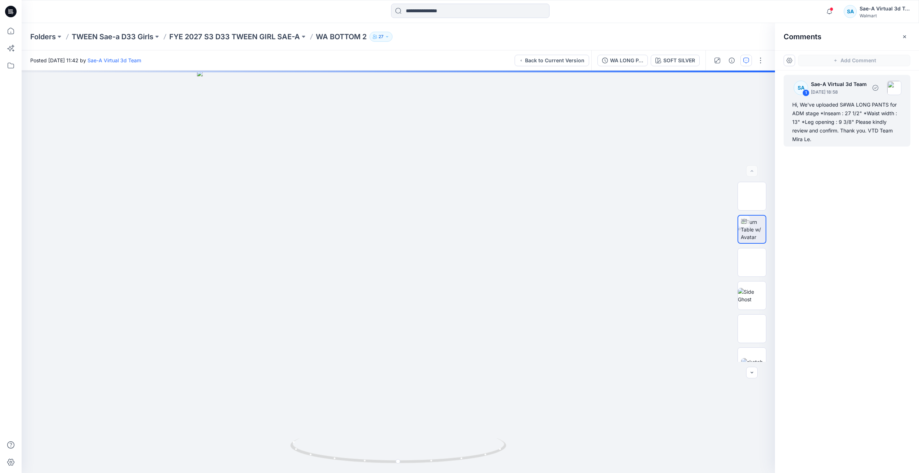
click at [824, 128] on div "Hi, We've uploaded S#WA LONG PANTS for ADM stage *Inseam : 27 1/2" *Waist width…" at bounding box center [846, 121] width 109 height 43
click at [829, 135] on div "Hi, We've uploaded S#WA LONG PANTS for ADM stage *Inseam : 27 1/2" *Waist width…" at bounding box center [846, 121] width 109 height 43
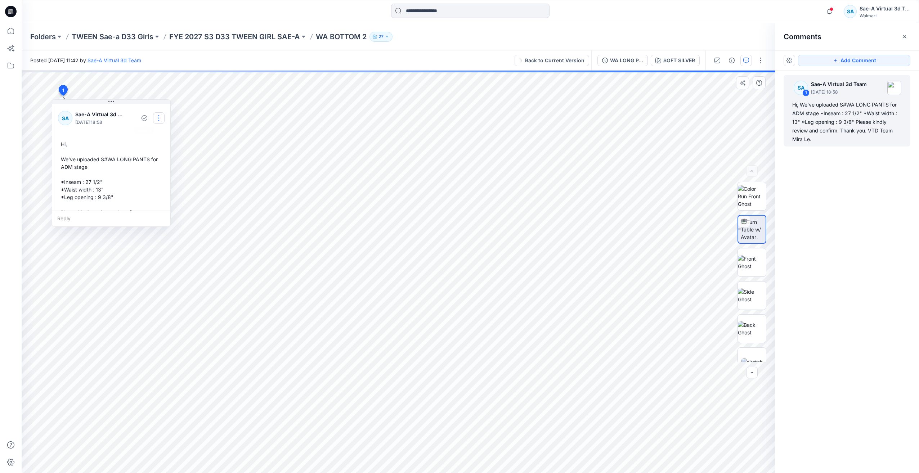
click at [154, 116] on button "button" at bounding box center [159, 118] width 12 height 12
click at [159, 117] on button "button" at bounding box center [159, 118] width 12 height 12
click at [158, 117] on button "button" at bounding box center [159, 118] width 12 height 12
click at [149, 139] on button "Edit comment" at bounding box center [158, 135] width 55 height 13
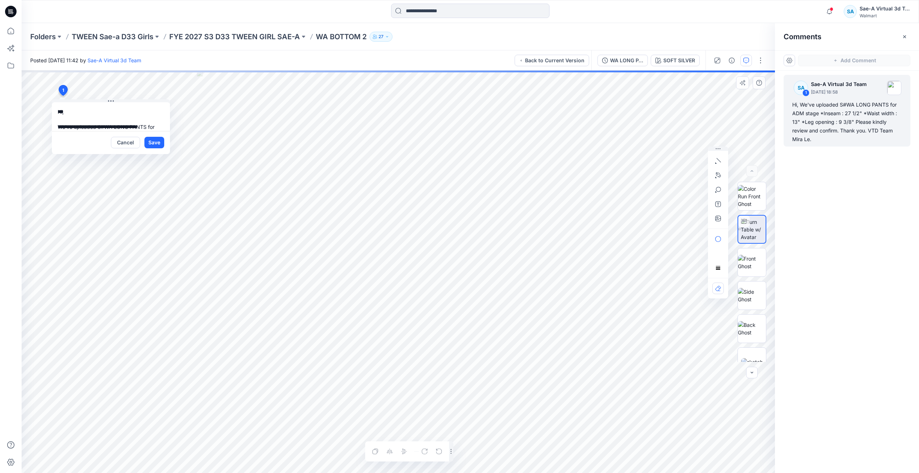
scroll to position [73, 0]
click at [131, 143] on button "Cancel" at bounding box center [125, 143] width 29 height 12
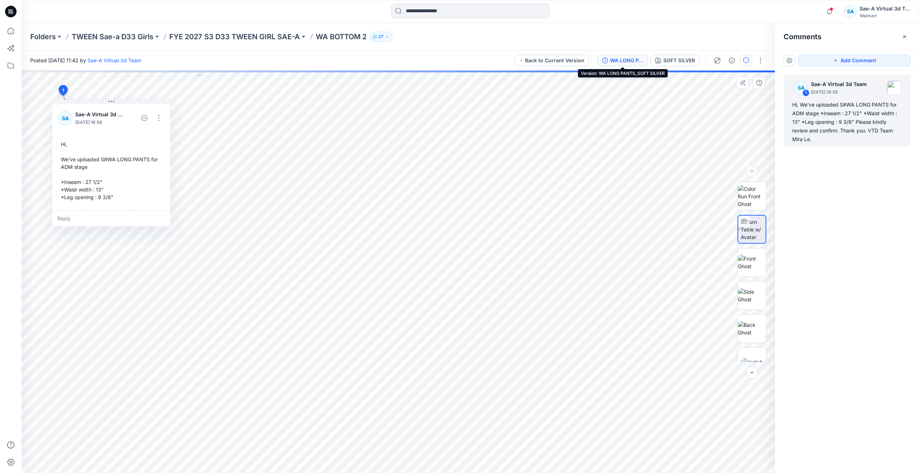
click at [614, 60] on div "WA LONG PANTS_SOFT SILVER" at bounding box center [626, 61] width 33 height 8
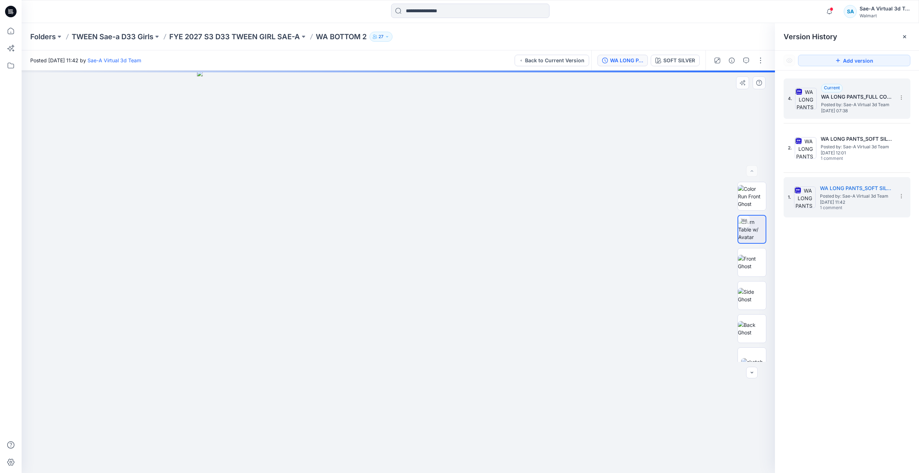
click at [853, 104] on span "Posted by: Sae-A Virtual 3d Team" at bounding box center [857, 104] width 72 height 7
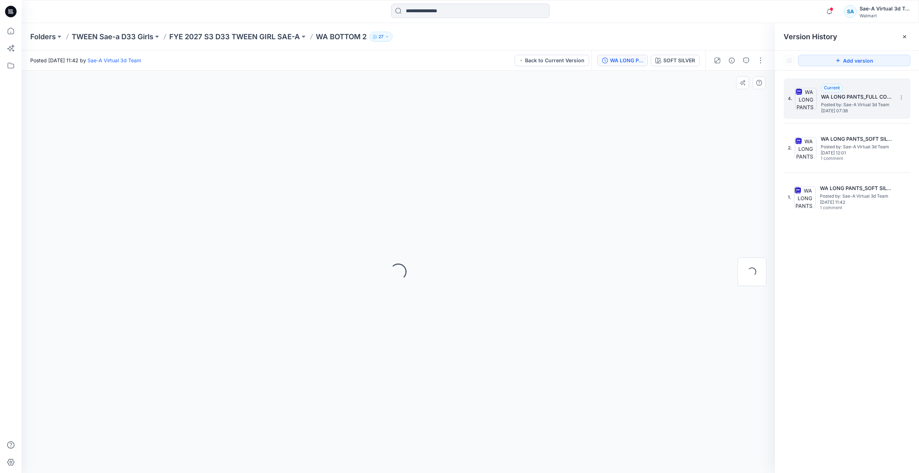
click at [855, 103] on span "Posted by: Sae-A Virtual 3d Team" at bounding box center [857, 104] width 72 height 7
click at [744, 62] on icon "button" at bounding box center [746, 61] width 6 height 6
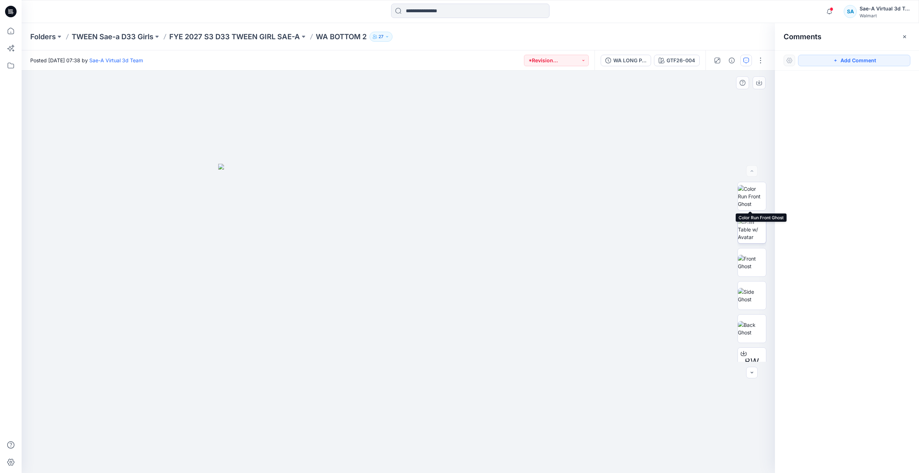
click at [751, 218] on img at bounding box center [752, 229] width 28 height 23
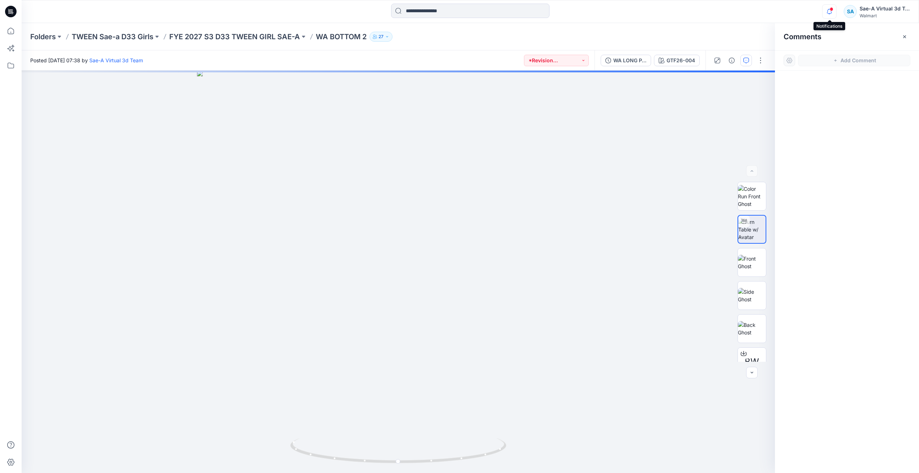
click at [828, 13] on icon "button" at bounding box center [829, 11] width 14 height 14
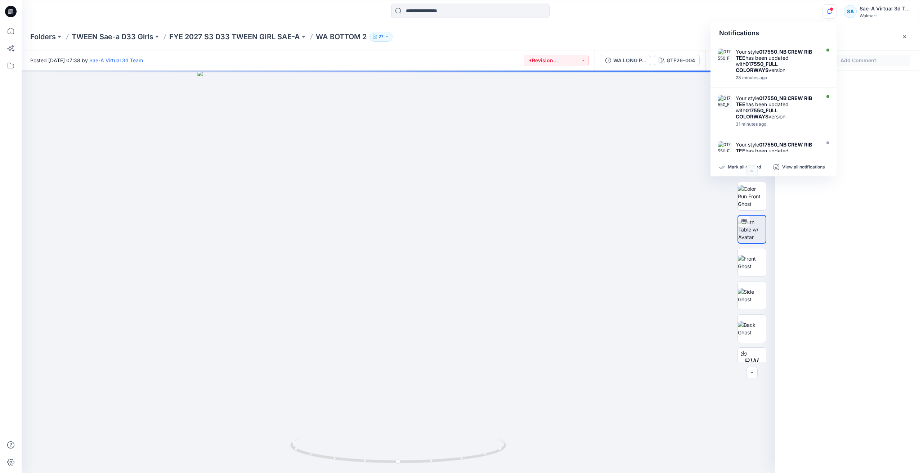
click at [828, 13] on icon "button" at bounding box center [829, 11] width 14 height 14
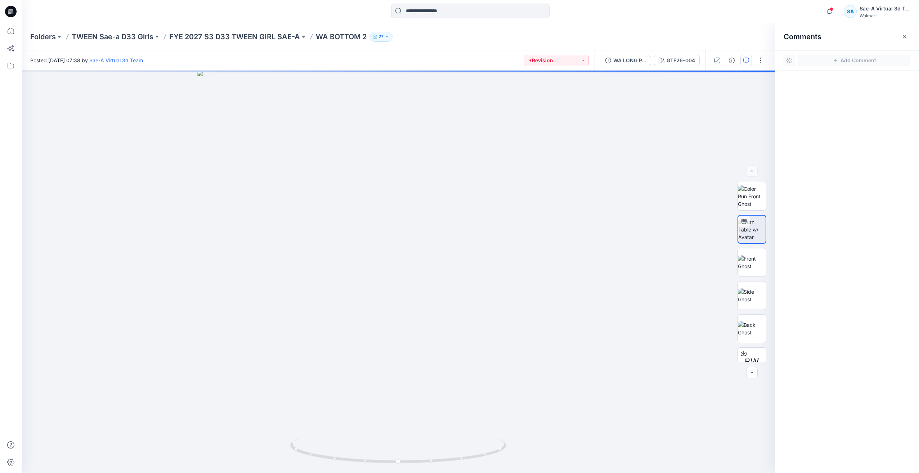
click at [880, 174] on div at bounding box center [847, 259] width 144 height 376
drag, startPoint x: 476, startPoint y: 457, endPoint x: 486, endPoint y: 419, distance: 39.9
click at [486, 419] on div at bounding box center [398, 272] width 753 height 402
click at [831, 13] on icon "button" at bounding box center [829, 11] width 14 height 14
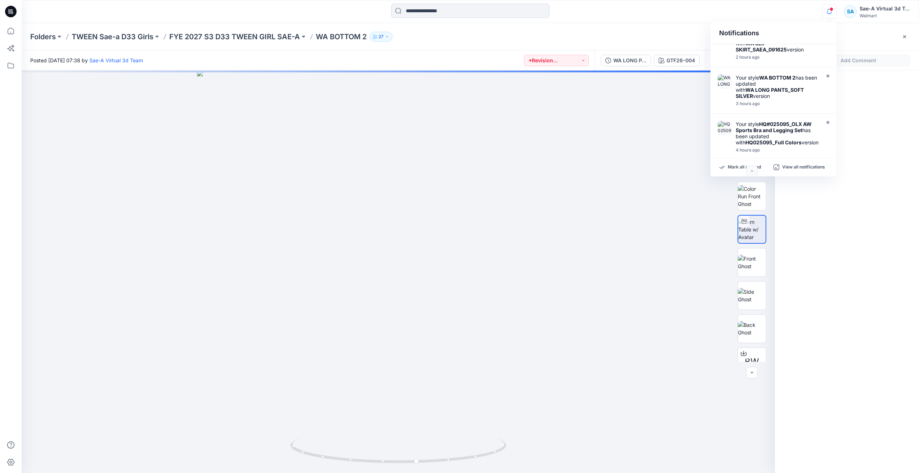
scroll to position [216, 0]
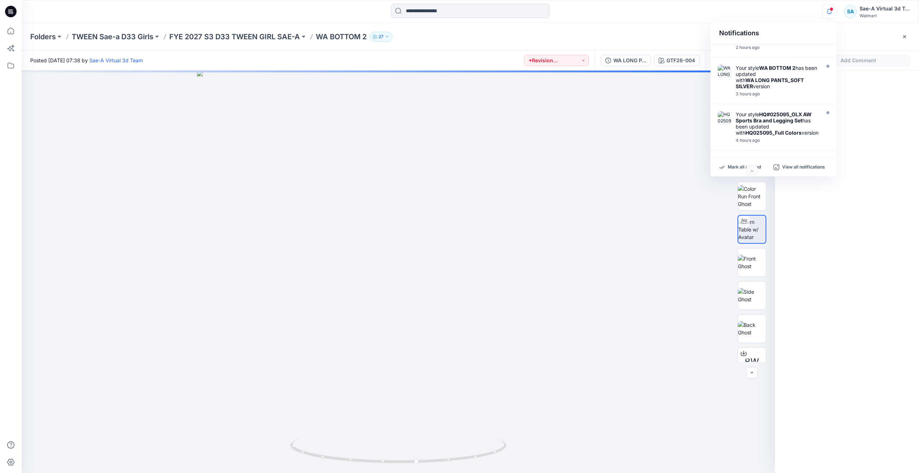
click at [828, 248] on div at bounding box center [847, 259] width 144 height 376
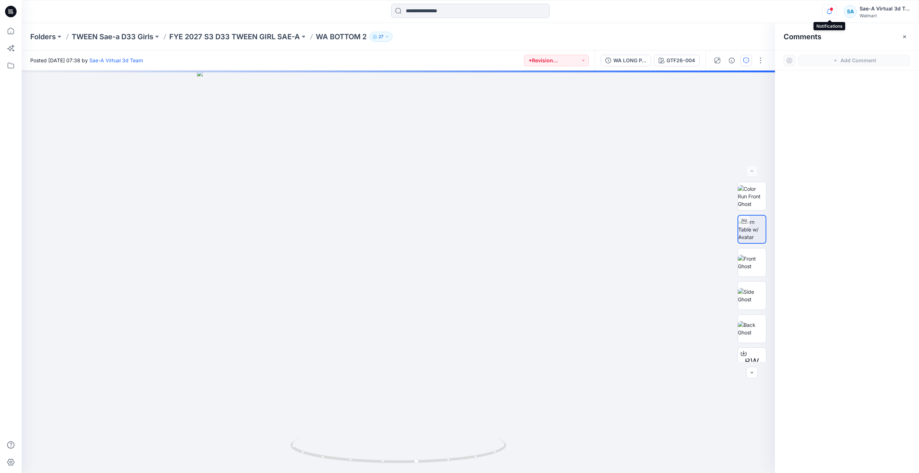
click at [825, 13] on icon "button" at bounding box center [829, 11] width 14 height 14
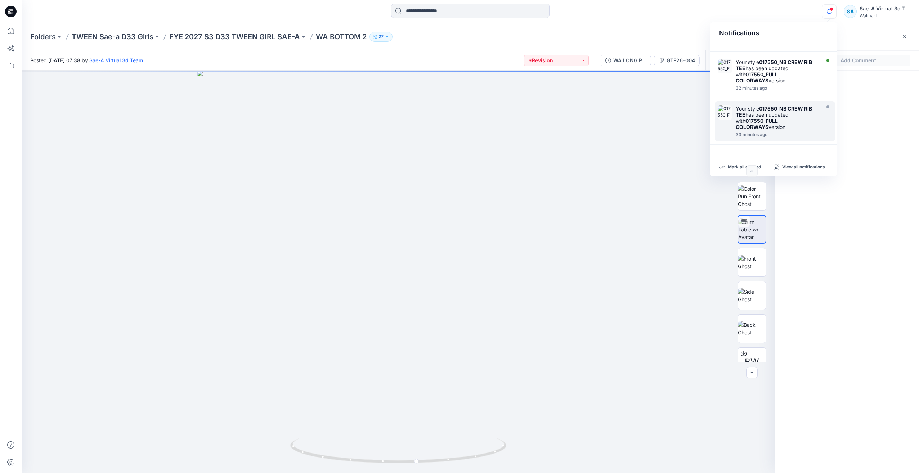
scroll to position [0, 0]
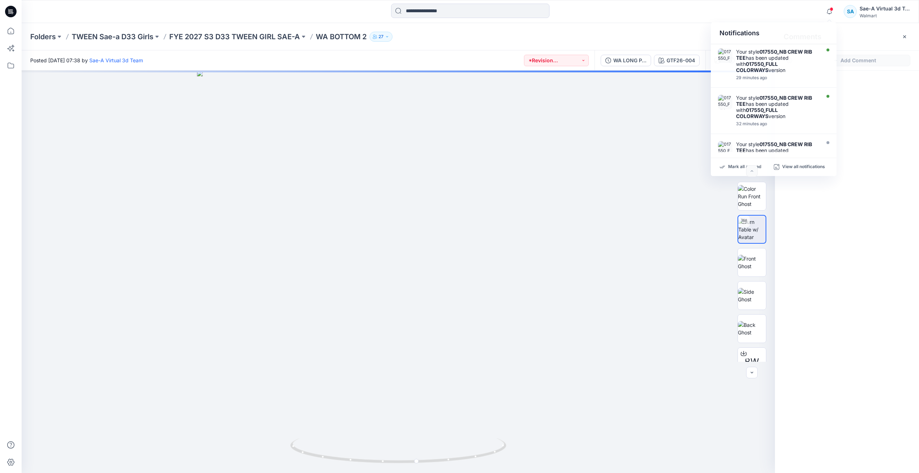
click at [831, 242] on div at bounding box center [847, 259] width 144 height 376
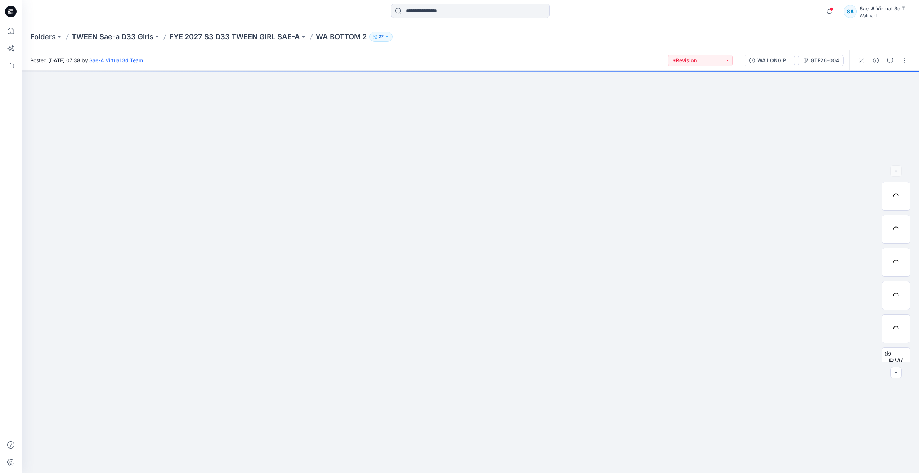
click at [10, 13] on icon at bounding box center [11, 11] width 12 height 23
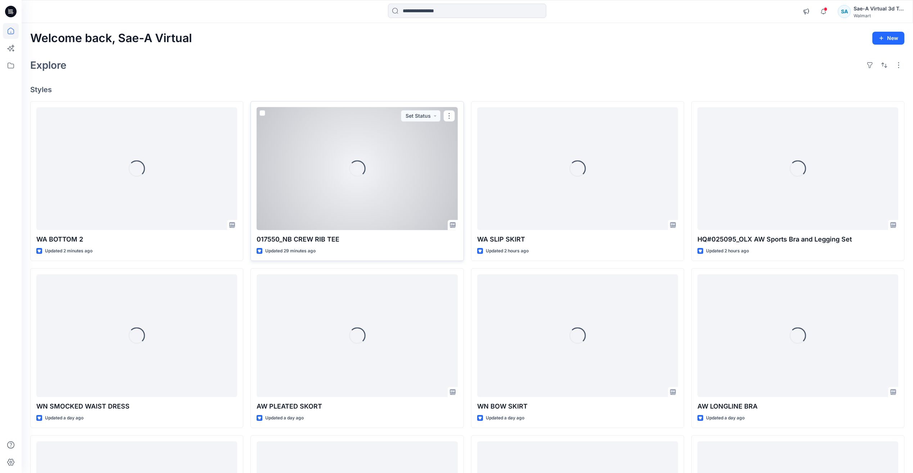
click at [342, 190] on div "Loading..." at bounding box center [357, 168] width 201 height 123
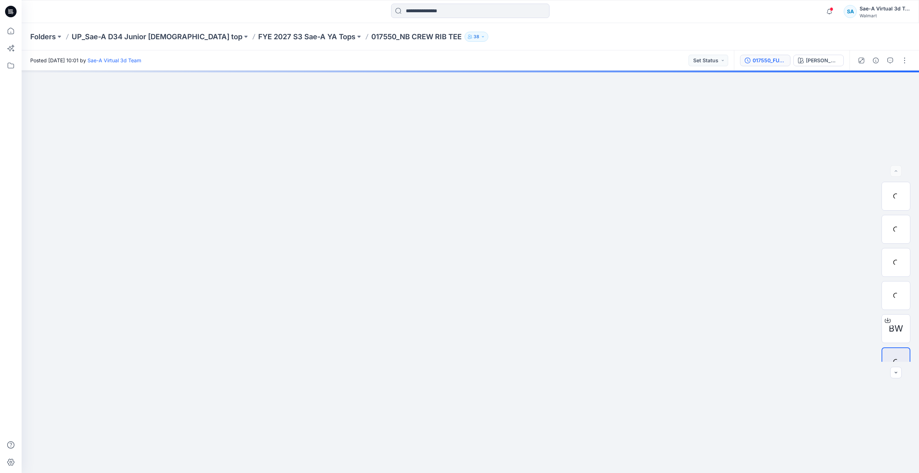
click at [785, 60] on div "017550_FULL COLORWAYS" at bounding box center [768, 61] width 33 height 8
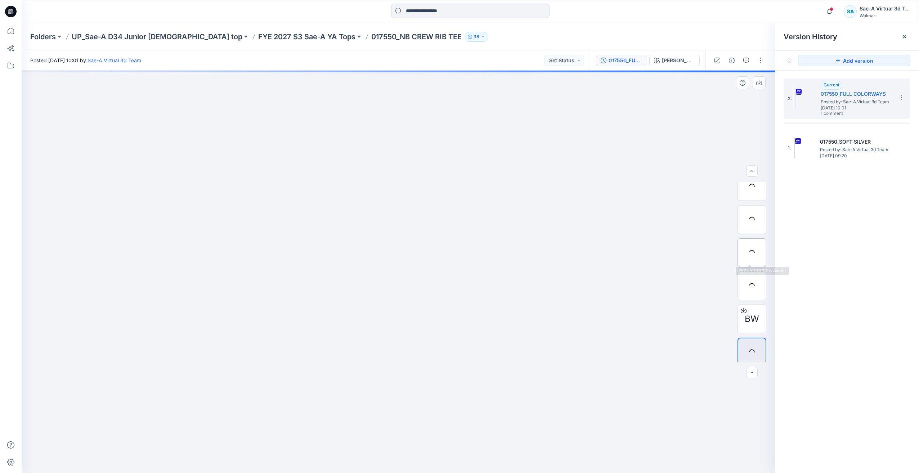
scroll to position [14, 0]
click at [830, 14] on icon "button" at bounding box center [829, 11] width 14 height 14
